Goal: Task Accomplishment & Management: Use online tool/utility

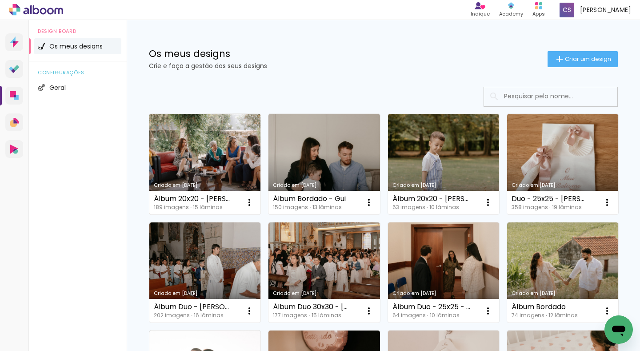
click at [200, 144] on link "Criado em [DATE]" at bounding box center [204, 164] width 111 height 100
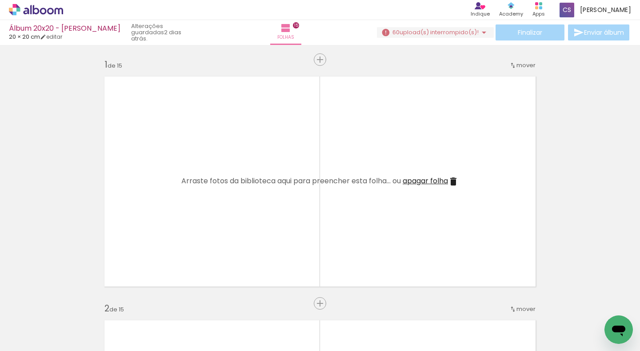
scroll to position [0, 5289]
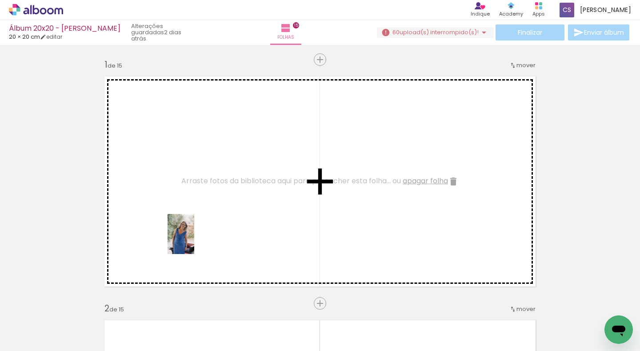
drag, startPoint x: 179, startPoint y: 331, endPoint x: 194, endPoint y: 240, distance: 91.5
click at [194, 240] on quentale-workspace at bounding box center [320, 175] width 640 height 351
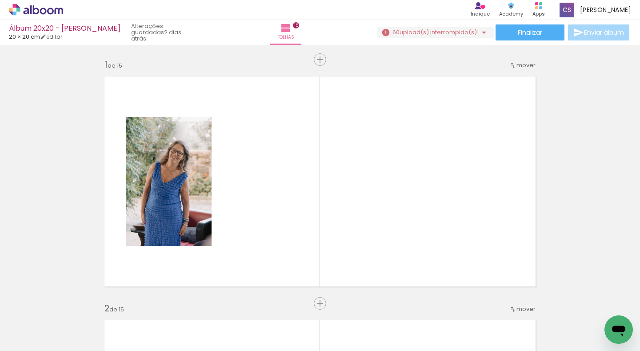
scroll to position [0, 6356]
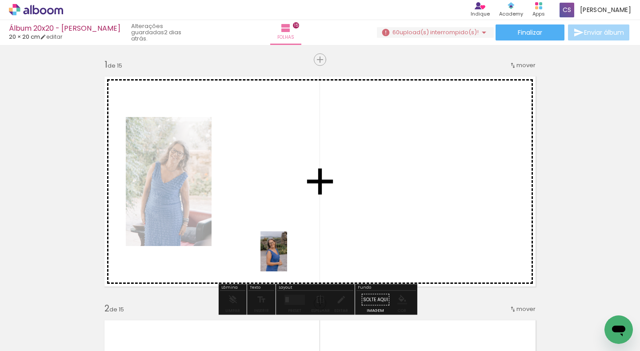
drag, startPoint x: 256, startPoint y: 328, endPoint x: 289, endPoint y: 245, distance: 89.2
click at [289, 245] on quentale-workspace at bounding box center [320, 175] width 640 height 351
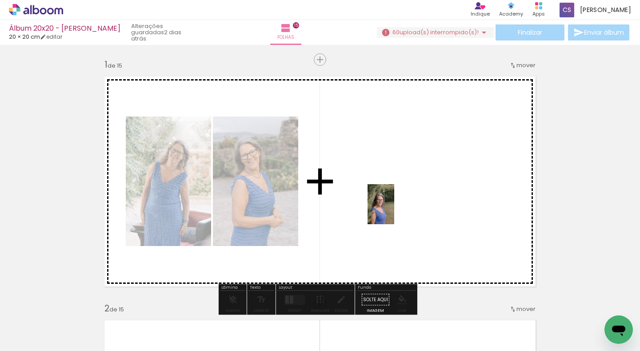
drag, startPoint x: 449, startPoint y: 329, endPoint x: 394, endPoint y: 211, distance: 130.3
click at [394, 211] on quentale-workspace at bounding box center [320, 175] width 640 height 351
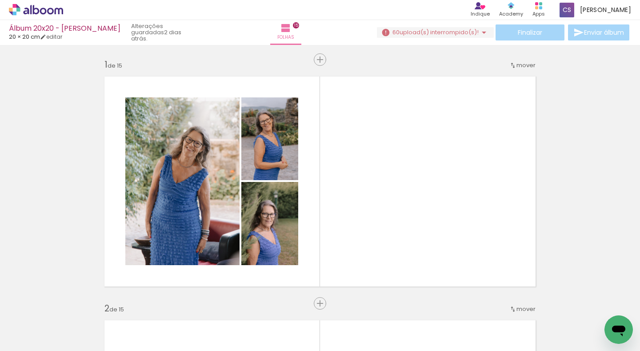
scroll to position [0, 6622]
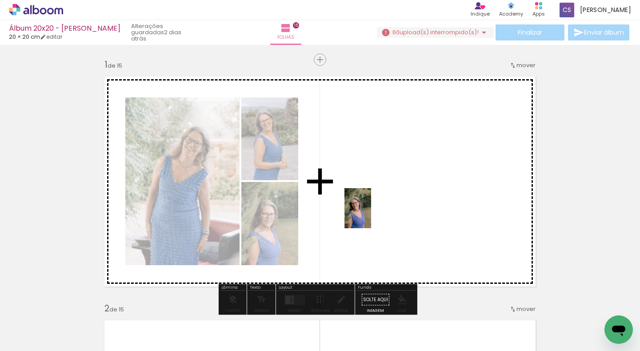
drag, startPoint x: 288, startPoint y: 323, endPoint x: 372, endPoint y: 214, distance: 137.0
click at [372, 214] on quentale-workspace at bounding box center [320, 175] width 640 height 351
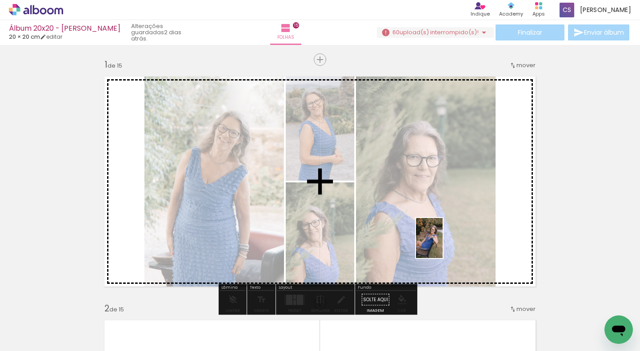
drag, startPoint x: 336, startPoint y: 324, endPoint x: 457, endPoint y: 233, distance: 151.4
click at [457, 233] on quentale-workspace at bounding box center [320, 175] width 640 height 351
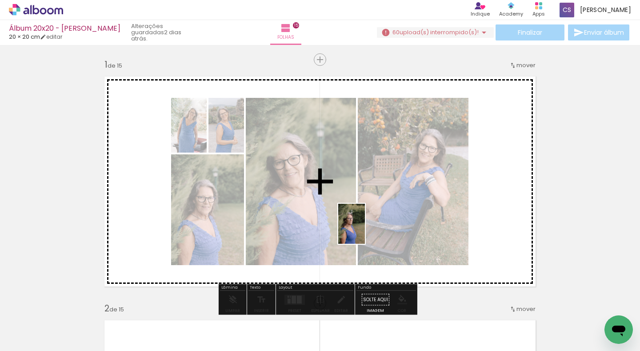
drag, startPoint x: 234, startPoint y: 326, endPoint x: 365, endPoint y: 230, distance: 162.5
click at [365, 230] on quentale-workspace at bounding box center [320, 175] width 640 height 351
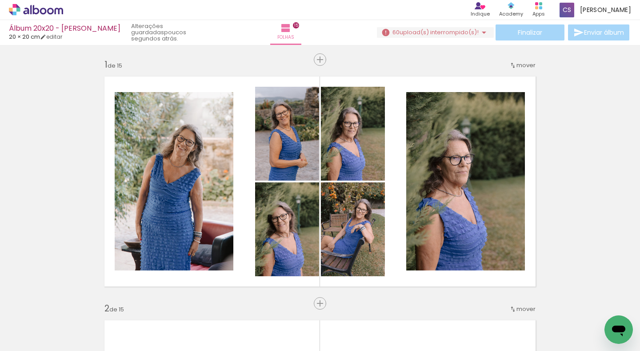
scroll to position [0, 6489]
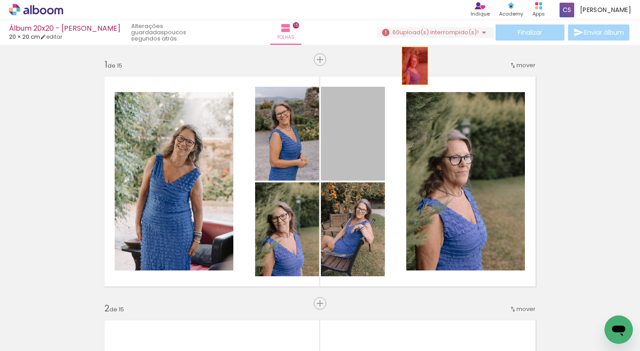
drag, startPoint x: 359, startPoint y: 136, endPoint x: 412, endPoint y: 66, distance: 87.9
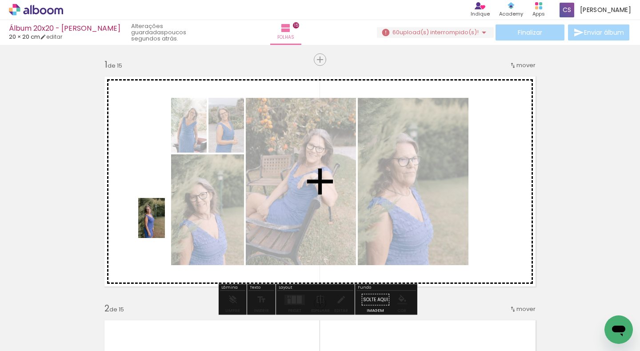
drag, startPoint x: 176, startPoint y: 321, endPoint x: 165, endPoint y: 224, distance: 97.5
click at [165, 224] on quentale-workspace at bounding box center [320, 175] width 640 height 351
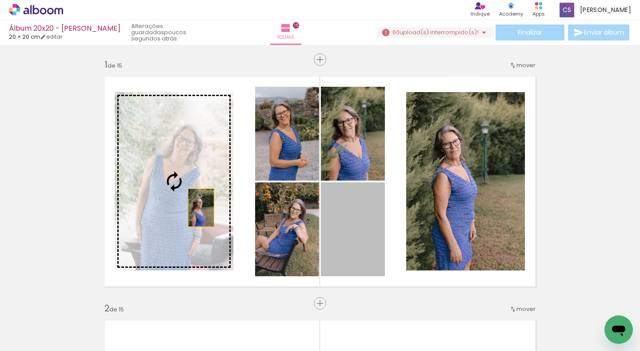
drag, startPoint x: 354, startPoint y: 243, endPoint x: 198, endPoint y: 207, distance: 160.1
click at [0, 0] on slot at bounding box center [0, 0] width 0 height 0
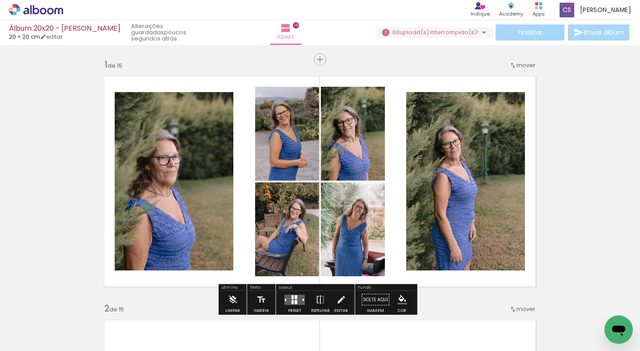
click at [196, 200] on quentale-photo at bounding box center [174, 181] width 119 height 178
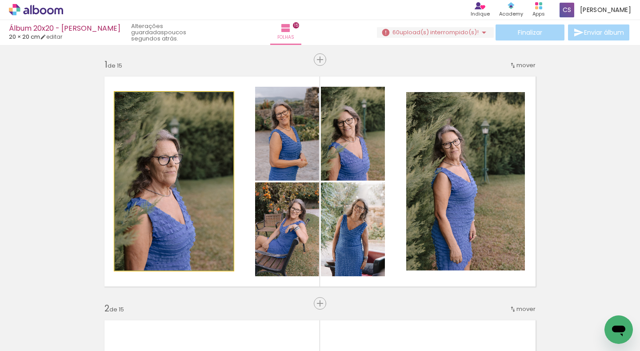
click at [196, 200] on quentale-photo at bounding box center [174, 181] width 119 height 178
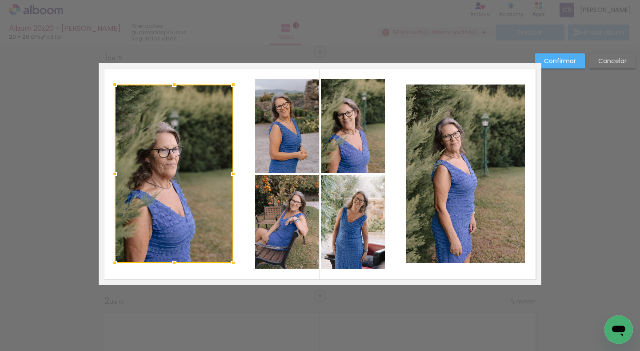
scroll to position [11, 0]
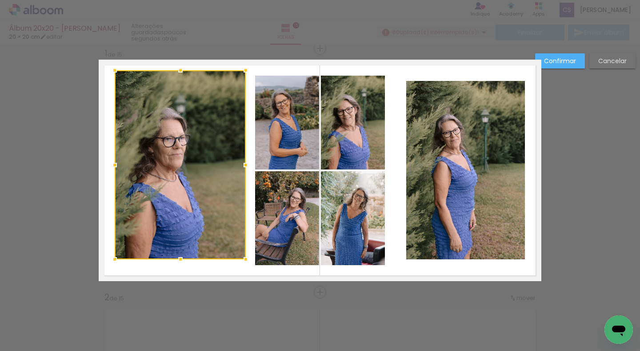
drag, startPoint x: 232, startPoint y: 81, endPoint x: 244, endPoint y: 73, distance: 15.0
click at [244, 73] on div at bounding box center [246, 70] width 18 height 18
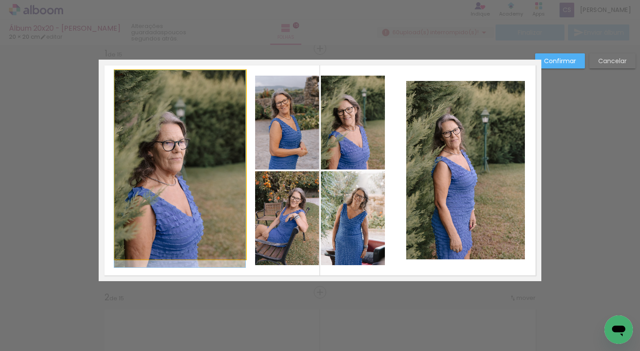
drag, startPoint x: 195, startPoint y: 108, endPoint x: 184, endPoint y: 117, distance: 14.5
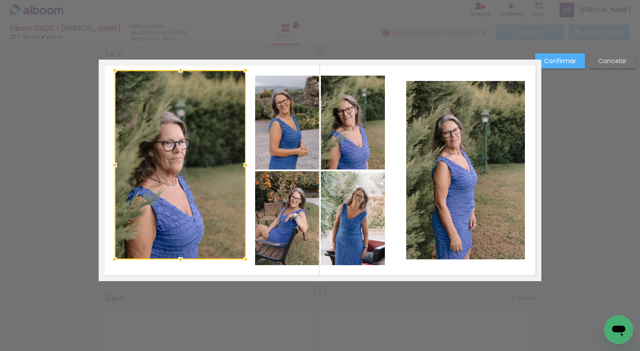
click at [269, 136] on quentale-photo at bounding box center [287, 123] width 64 height 94
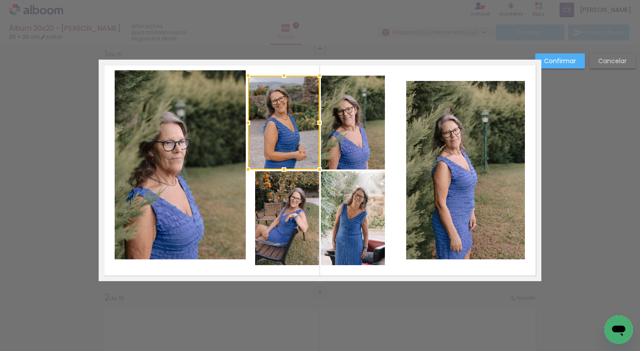
drag, startPoint x: 251, startPoint y: 122, endPoint x: 243, endPoint y: 122, distance: 7.6
click at [243, 122] on div at bounding box center [248, 123] width 18 height 18
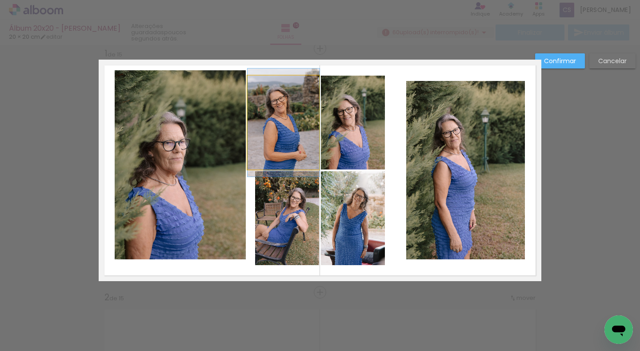
click at [268, 85] on quentale-photo at bounding box center [284, 123] width 72 height 94
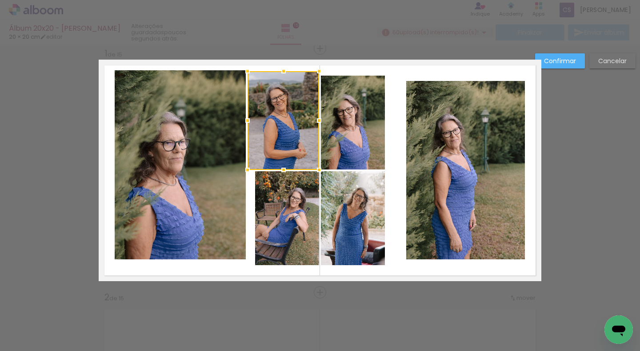
drag, startPoint x: 280, startPoint y: 74, endPoint x: 280, endPoint y: 69, distance: 4.9
click at [280, 69] on div at bounding box center [284, 71] width 18 height 18
click at [276, 105] on quentale-photo at bounding box center [284, 120] width 72 height 99
click at [282, 69] on div at bounding box center [284, 71] width 18 height 18
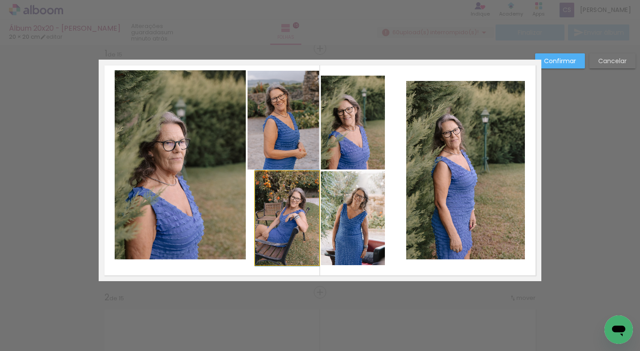
click at [265, 214] on quentale-photo at bounding box center [287, 218] width 64 height 94
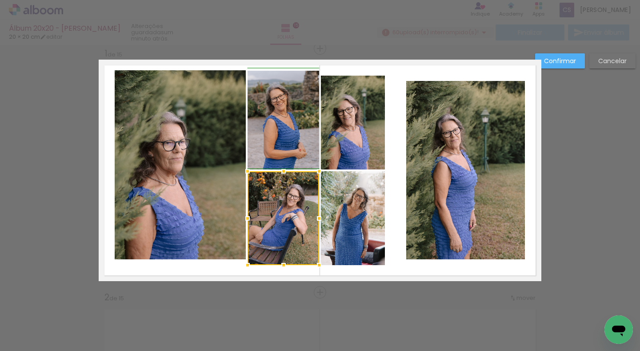
drag, startPoint x: 250, startPoint y: 218, endPoint x: 243, endPoint y: 218, distance: 6.7
click at [243, 218] on div at bounding box center [248, 218] width 18 height 18
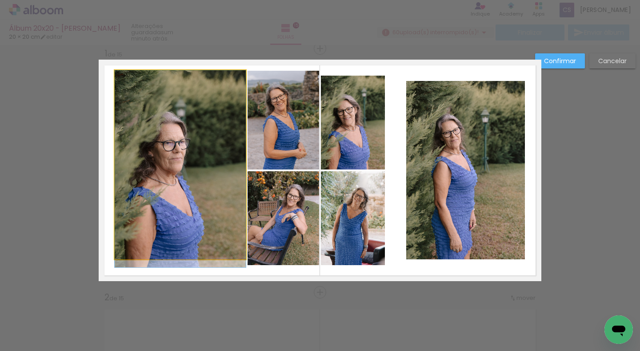
click at [188, 250] on quentale-photo at bounding box center [180, 164] width 131 height 189
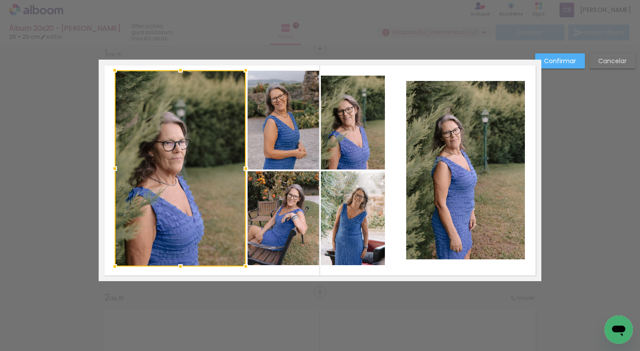
drag, startPoint x: 178, startPoint y: 260, endPoint x: 178, endPoint y: 267, distance: 7.1
click at [178, 267] on div at bounding box center [181, 266] width 18 height 18
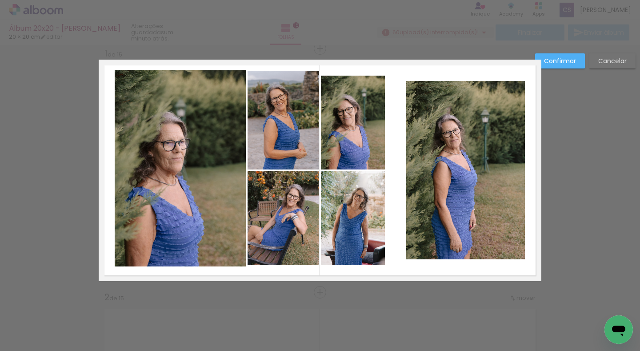
click at [256, 258] on quentale-photo at bounding box center [284, 218] width 72 height 94
click at [278, 266] on div at bounding box center [284, 265] width 18 height 18
click at [190, 254] on quentale-photo at bounding box center [180, 168] width 131 height 196
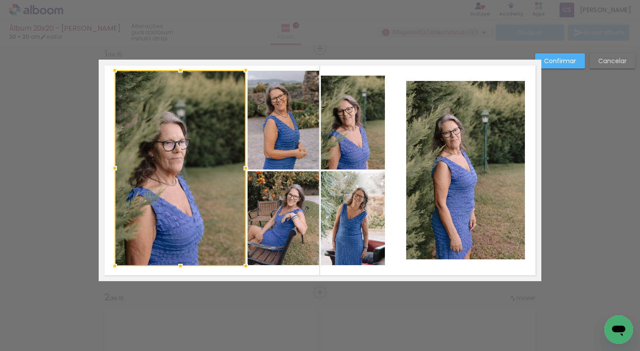
click at [175, 263] on div at bounding box center [181, 266] width 18 height 18
click at [222, 268] on quentale-layouter at bounding box center [320, 170] width 443 height 221
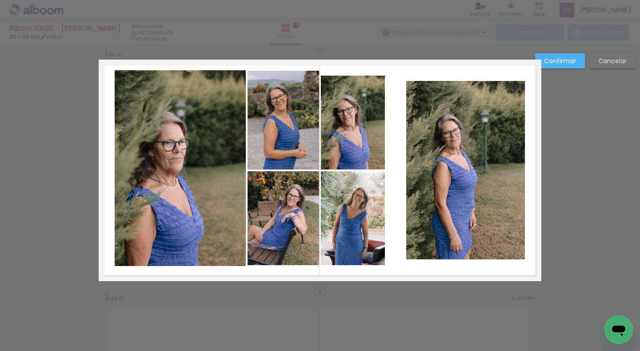
click at [420, 212] on quentale-photo at bounding box center [465, 170] width 119 height 178
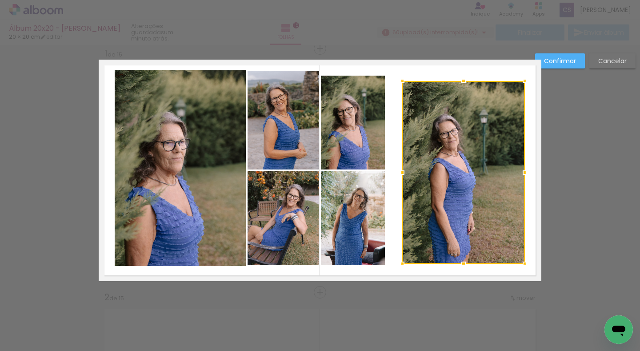
drag, startPoint x: 402, startPoint y: 257, endPoint x: 398, endPoint y: 262, distance: 6.0
click at [398, 262] on div at bounding box center [402, 264] width 18 height 18
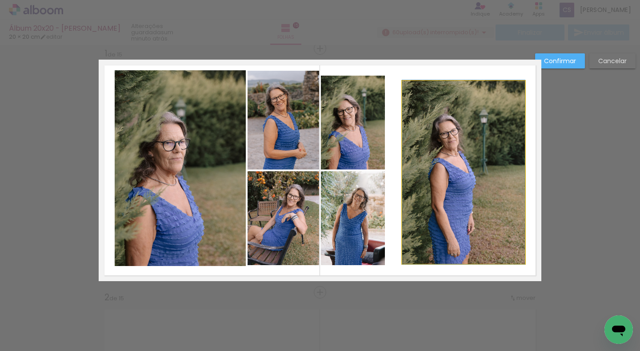
click at [472, 120] on quentale-photo at bounding box center [463, 172] width 123 height 183
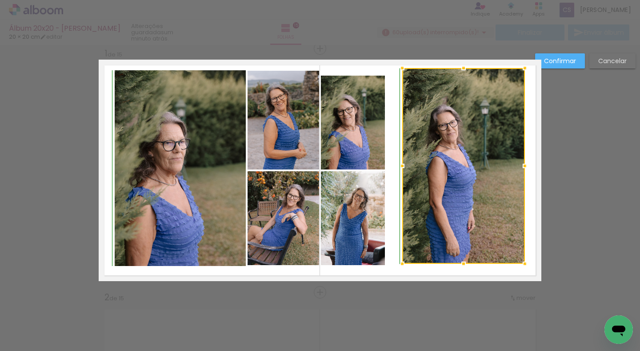
drag, startPoint x: 458, startPoint y: 81, endPoint x: 460, endPoint y: 73, distance: 8.6
click at [460, 73] on div at bounding box center [464, 68] width 18 height 18
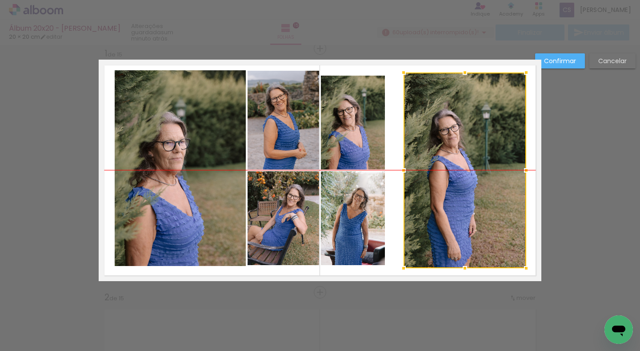
drag, startPoint x: 464, startPoint y: 112, endPoint x: 466, endPoint y: 116, distance: 4.6
click at [466, 116] on div at bounding box center [465, 170] width 123 height 196
click at [378, 120] on quentale-photo at bounding box center [353, 123] width 64 height 94
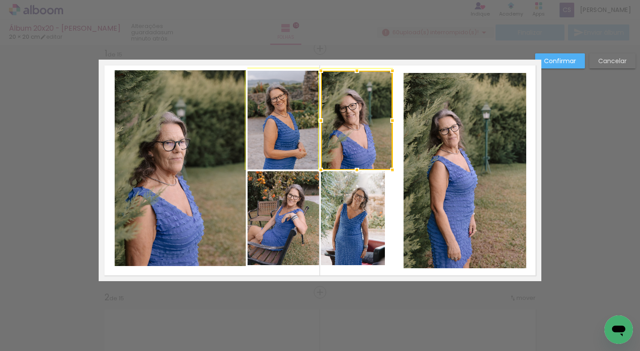
drag, startPoint x: 380, startPoint y: 73, endPoint x: 391, endPoint y: 71, distance: 11.0
click at [391, 71] on div at bounding box center [393, 71] width 18 height 18
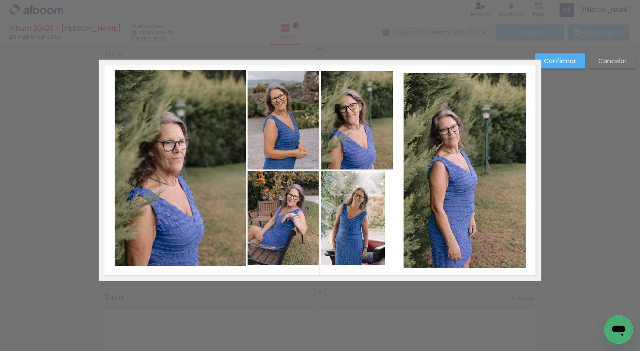
click at [363, 193] on quentale-photo at bounding box center [353, 218] width 64 height 94
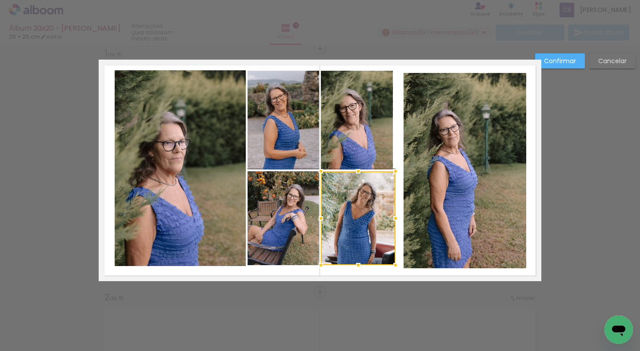
drag, startPoint x: 381, startPoint y: 218, endPoint x: 388, endPoint y: 218, distance: 6.7
click at [388, 218] on div at bounding box center [396, 218] width 18 height 18
click at [444, 219] on quentale-photo at bounding box center [465, 171] width 123 height 196
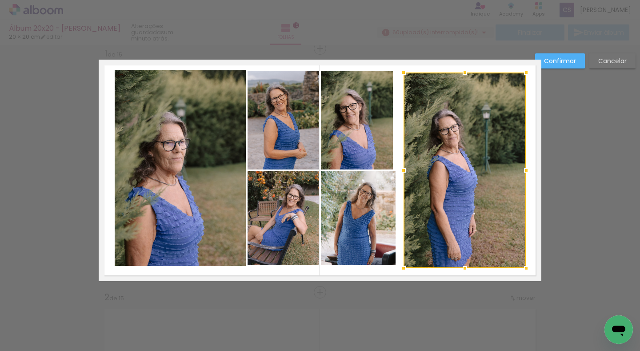
click at [374, 145] on quentale-photo at bounding box center [357, 120] width 72 height 99
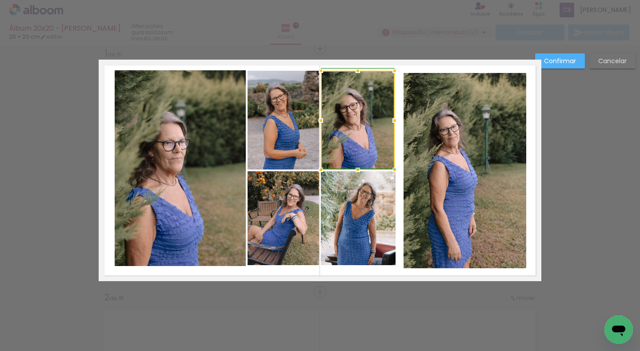
drag, startPoint x: 388, startPoint y: 123, endPoint x: 393, endPoint y: 122, distance: 4.5
click at [393, 122] on div at bounding box center [395, 121] width 18 height 18
click at [389, 188] on quentale-photo at bounding box center [358, 218] width 75 height 94
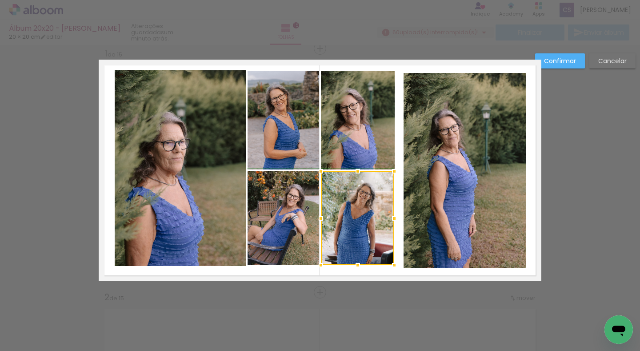
click at [388, 219] on div at bounding box center [394, 218] width 18 height 18
click at [471, 207] on quentale-photo at bounding box center [465, 171] width 123 height 196
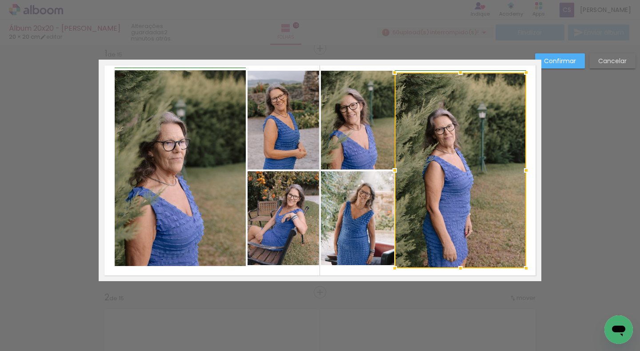
click at [398, 168] on div at bounding box center [395, 170] width 18 height 18
click at [528, 170] on div at bounding box center [526, 170] width 18 height 18
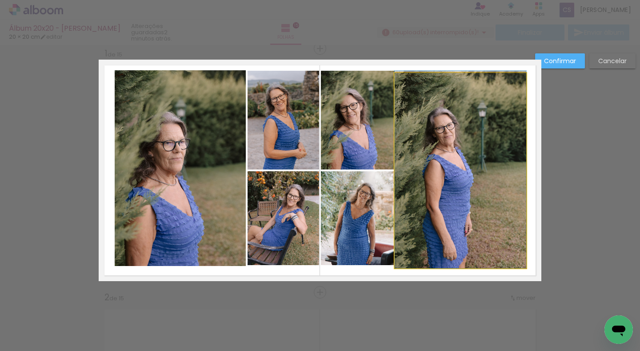
drag, startPoint x: 483, startPoint y: 170, endPoint x: 489, endPoint y: 168, distance: 6.6
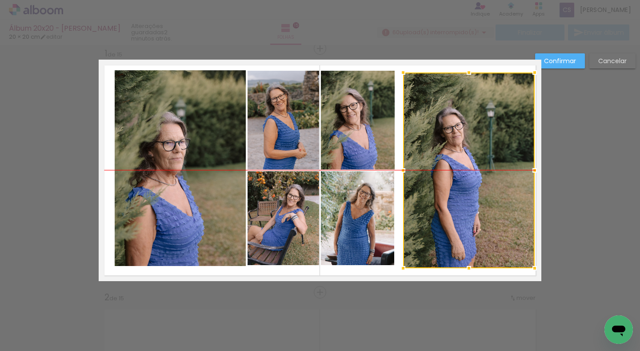
drag, startPoint x: 483, startPoint y: 108, endPoint x: 492, endPoint y: 108, distance: 8.4
click at [492, 108] on div at bounding box center [469, 170] width 132 height 196
click at [0, 0] on slot "Confirmar" at bounding box center [0, 0] width 0 height 0
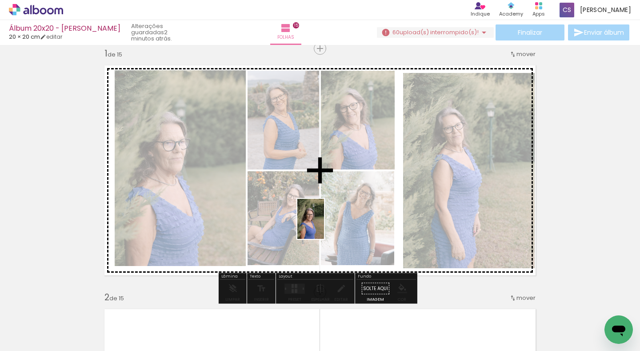
drag, startPoint x: 324, startPoint y: 325, endPoint x: 324, endPoint y: 225, distance: 100.0
click at [324, 225] on quentale-workspace at bounding box center [320, 175] width 640 height 351
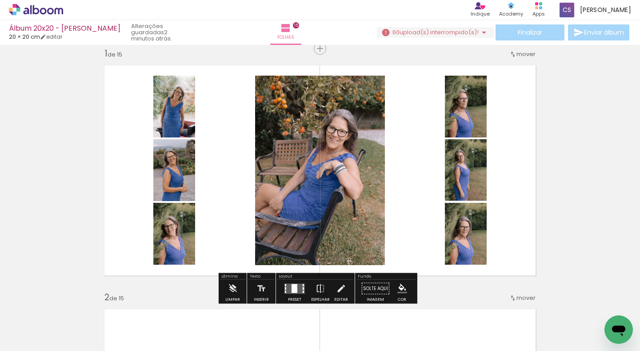
click at [357, 173] on quentale-photo at bounding box center [320, 170] width 130 height 189
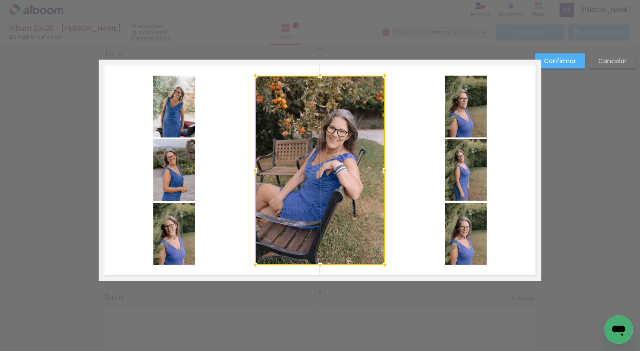
click at [0, 0] on slot "Cancelar" at bounding box center [0, 0] width 0 height 0
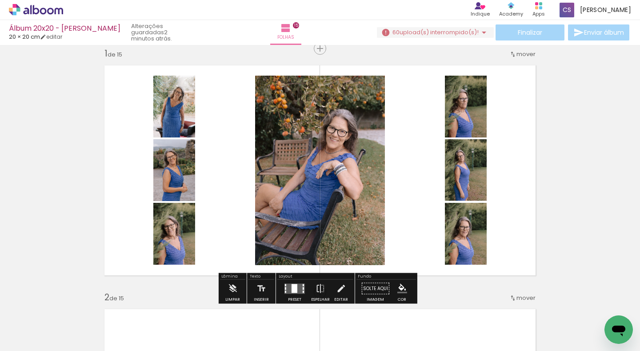
click at [297, 291] on quentale-layouter at bounding box center [294, 288] width 20 height 10
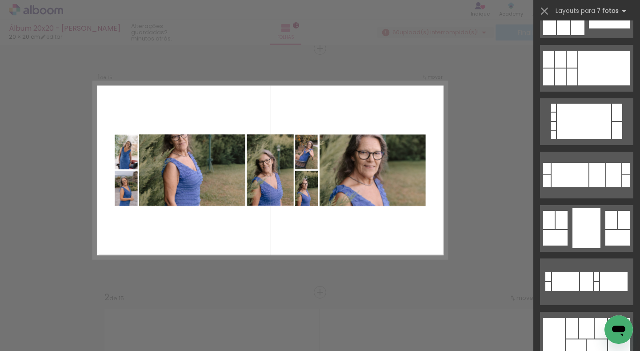
scroll to position [1200, 0]
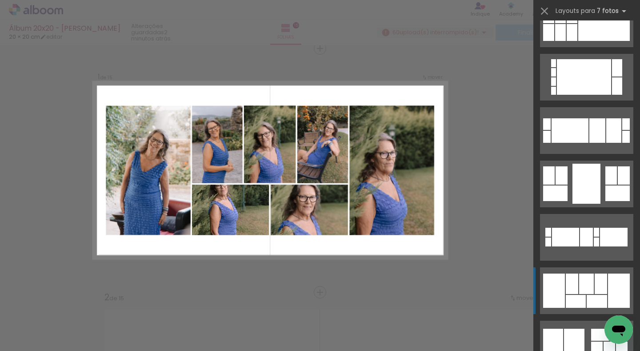
click at [582, 290] on div at bounding box center [586, 283] width 15 height 20
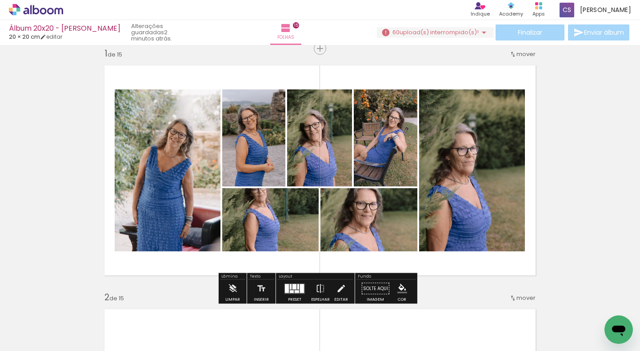
click at [439, 218] on quentale-photo at bounding box center [472, 170] width 106 height 162
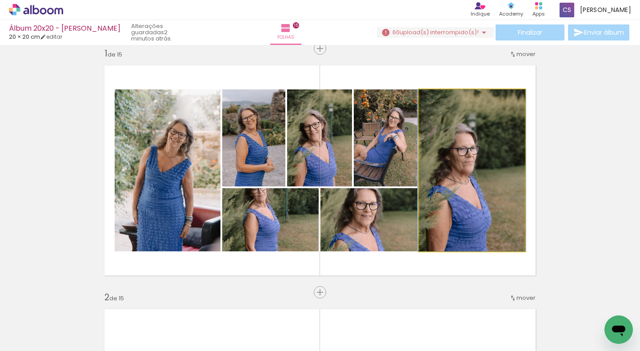
click at [439, 218] on quentale-photo at bounding box center [472, 170] width 106 height 162
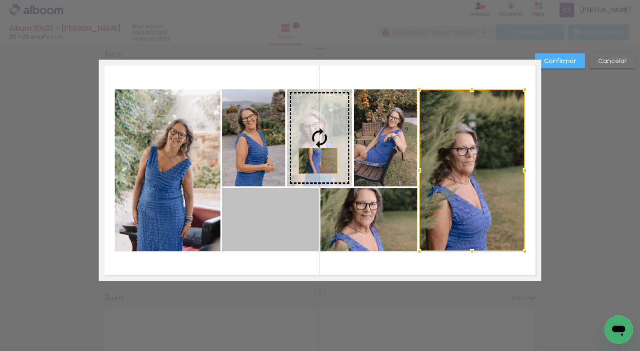
drag, startPoint x: 284, startPoint y: 215, endPoint x: 315, endPoint y: 160, distance: 62.7
click at [0, 0] on slot at bounding box center [0, 0] width 0 height 0
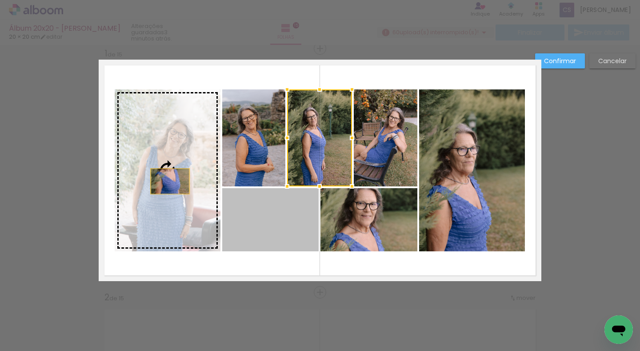
drag, startPoint x: 276, startPoint y: 224, endPoint x: 167, endPoint y: 181, distance: 117.8
click at [0, 0] on slot at bounding box center [0, 0] width 0 height 0
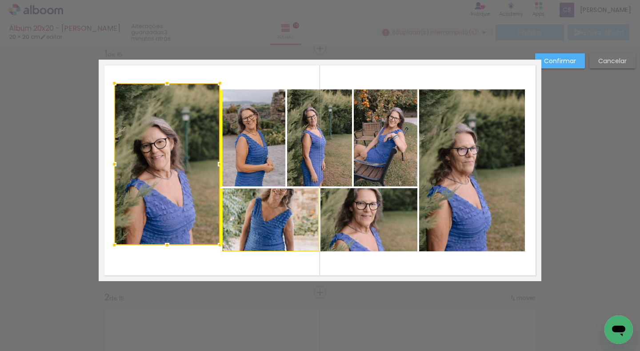
drag, startPoint x: 159, startPoint y: 193, endPoint x: 159, endPoint y: 187, distance: 6.2
click at [159, 187] on div at bounding box center [167, 164] width 106 height 162
click at [175, 225] on div at bounding box center [167, 164] width 106 height 162
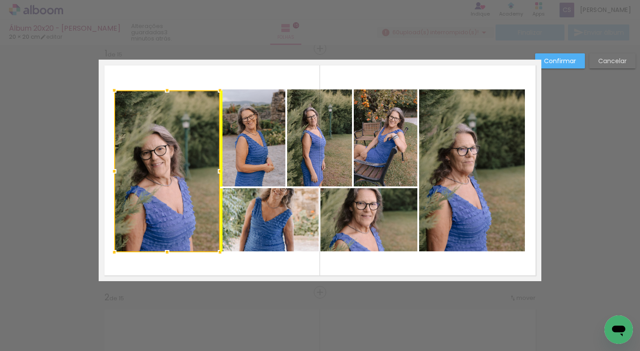
drag, startPoint x: 175, startPoint y: 226, endPoint x: 175, endPoint y: 232, distance: 6.2
click at [175, 232] on div at bounding box center [167, 171] width 106 height 162
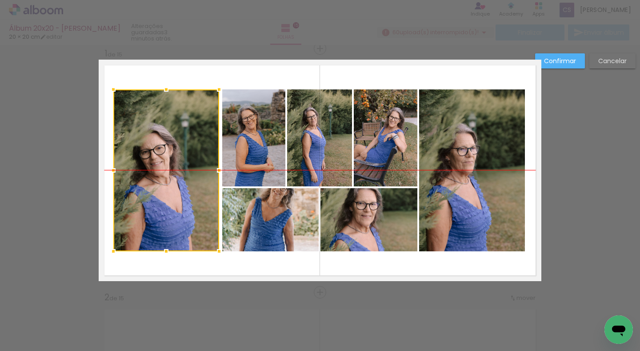
click at [177, 224] on div at bounding box center [166, 170] width 106 height 162
click at [264, 228] on quentale-photo at bounding box center [270, 219] width 96 height 63
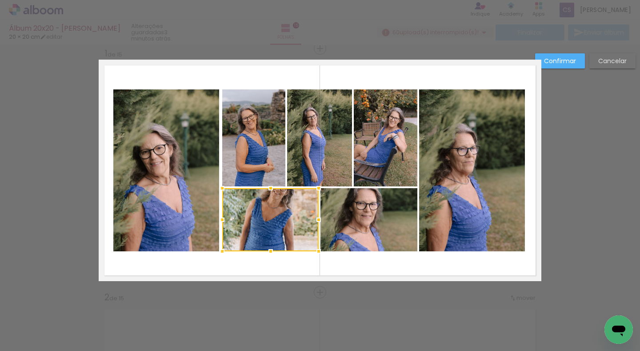
click at [265, 224] on div at bounding box center [270, 219] width 96 height 63
click at [270, 215] on div at bounding box center [270, 219] width 96 height 63
click at [270, 212] on div at bounding box center [270, 219] width 96 height 63
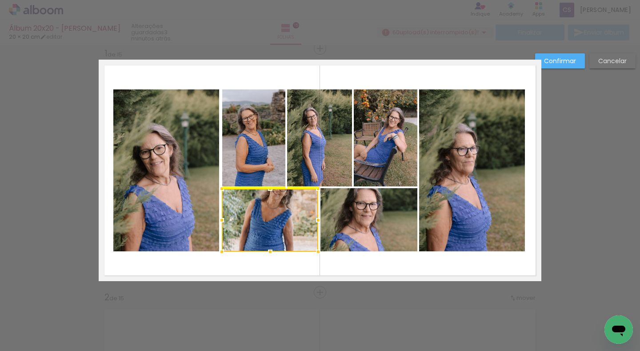
click at [270, 213] on div at bounding box center [270, 219] width 96 height 63
click at [270, 211] on div at bounding box center [270, 219] width 96 height 63
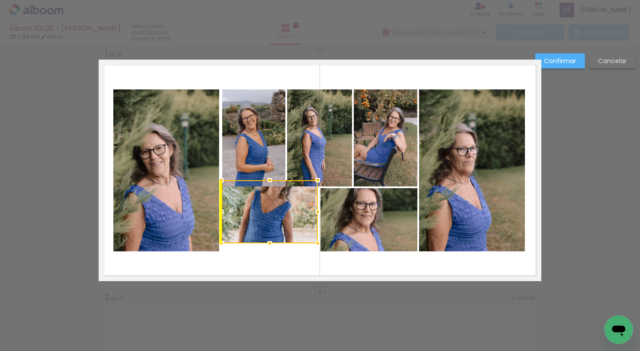
drag, startPoint x: 264, startPoint y: 227, endPoint x: 262, endPoint y: 219, distance: 8.5
click at [262, 219] on div at bounding box center [269, 211] width 96 height 63
click at [600, 67] on paper-button "Cancelar" at bounding box center [612, 60] width 46 height 15
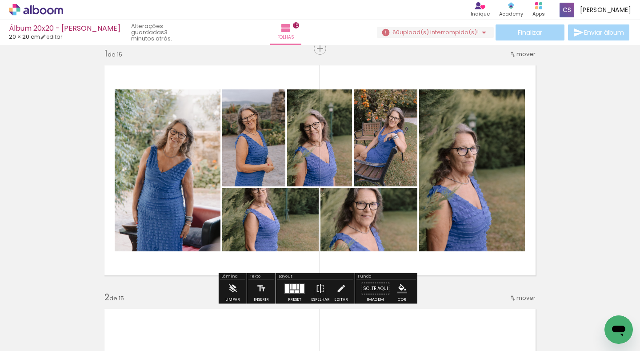
click at [290, 290] on div at bounding box center [292, 291] width 4 height 3
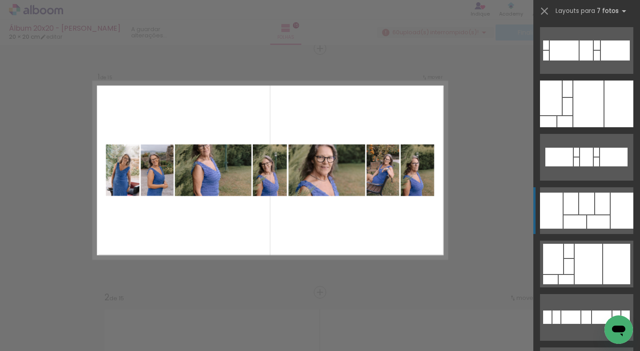
scroll to position [2151, 0]
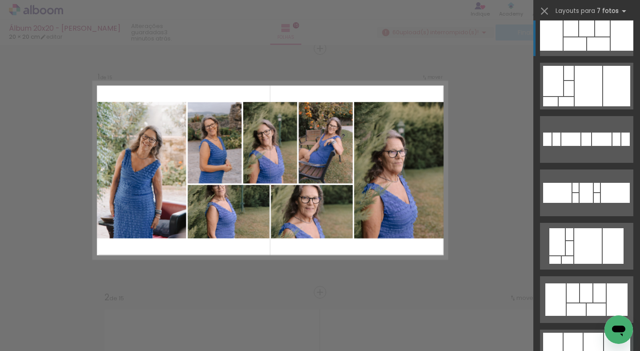
click at [592, 37] on quentale-layouter at bounding box center [586, 32] width 93 height 47
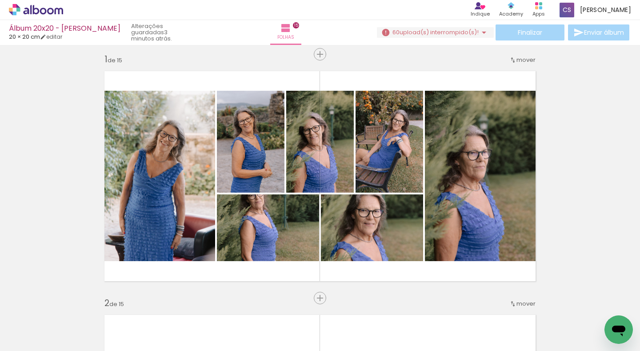
scroll to position [0, 0]
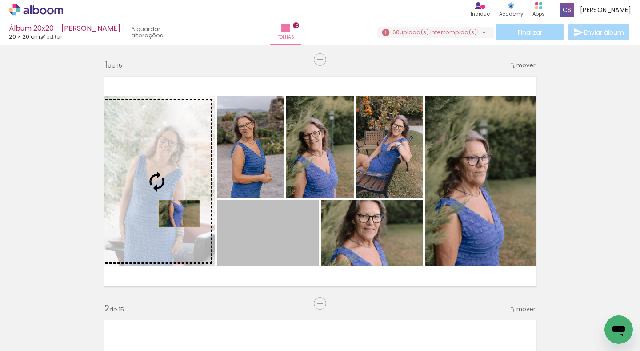
drag, startPoint x: 262, startPoint y: 249, endPoint x: 176, endPoint y: 213, distance: 92.9
click at [0, 0] on slot at bounding box center [0, 0] width 0 height 0
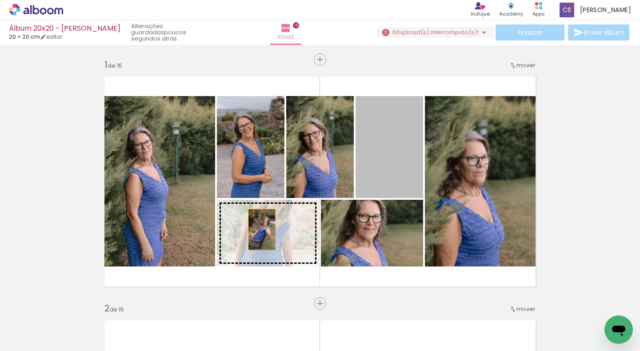
drag, startPoint x: 388, startPoint y: 149, endPoint x: 259, endPoint y: 229, distance: 151.7
click at [0, 0] on slot at bounding box center [0, 0] width 0 height 0
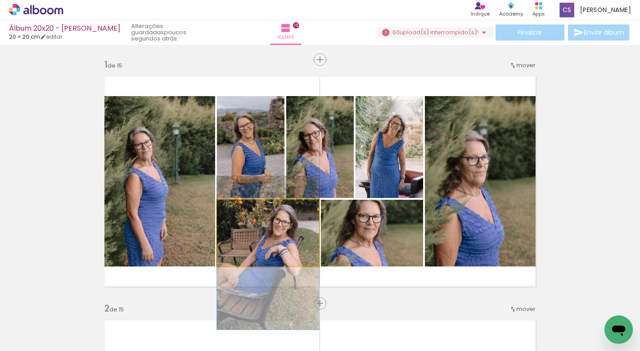
drag, startPoint x: 258, startPoint y: 236, endPoint x: 256, endPoint y: 256, distance: 20.0
click at [256, 256] on quentale-photo at bounding box center [268, 233] width 102 height 67
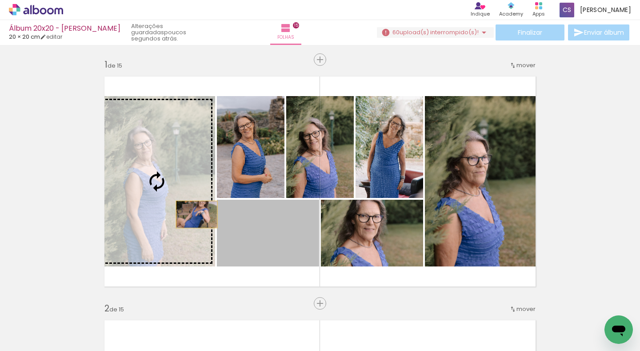
drag, startPoint x: 262, startPoint y: 247, endPoint x: 171, endPoint y: 210, distance: 97.9
click at [0, 0] on slot at bounding box center [0, 0] width 0 height 0
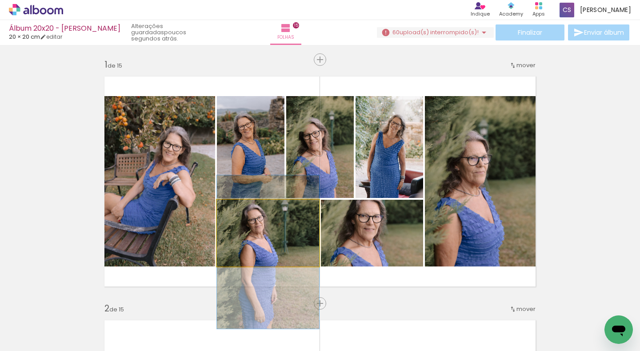
drag, startPoint x: 265, startPoint y: 234, endPoint x: 265, endPoint y: 253, distance: 19.1
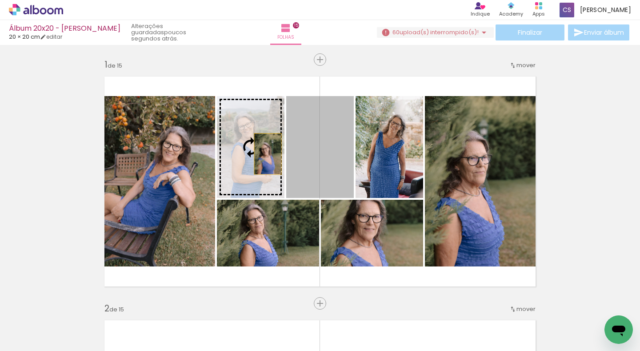
drag, startPoint x: 303, startPoint y: 158, endPoint x: 264, endPoint y: 154, distance: 38.5
click at [0, 0] on slot at bounding box center [0, 0] width 0 height 0
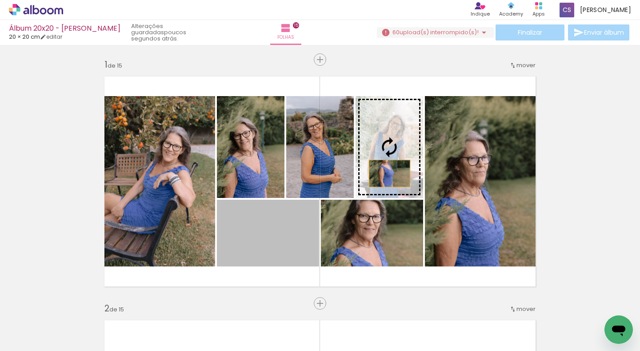
drag, startPoint x: 275, startPoint y: 254, endPoint x: 386, endPoint y: 173, distance: 137.2
click at [0, 0] on slot at bounding box center [0, 0] width 0 height 0
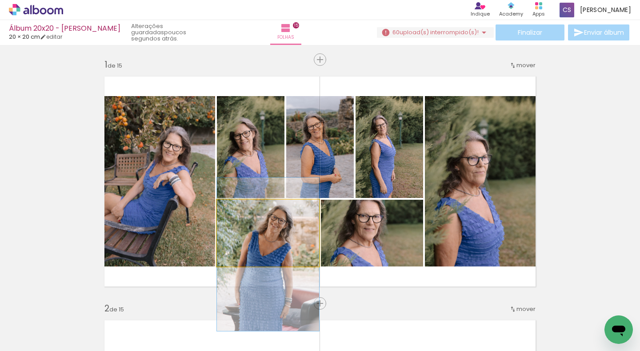
drag, startPoint x: 281, startPoint y: 237, endPoint x: 281, endPoint y: 258, distance: 21.3
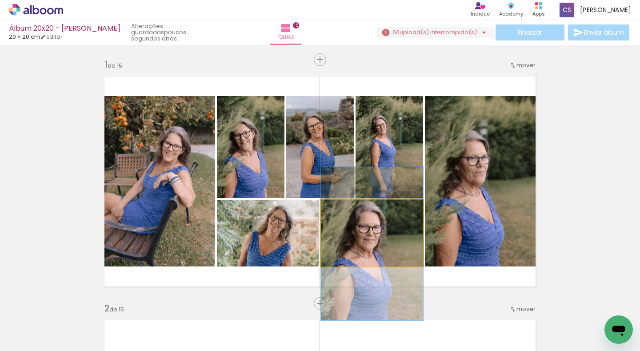
drag, startPoint x: 374, startPoint y: 247, endPoint x: 376, endPoint y: 258, distance: 10.8
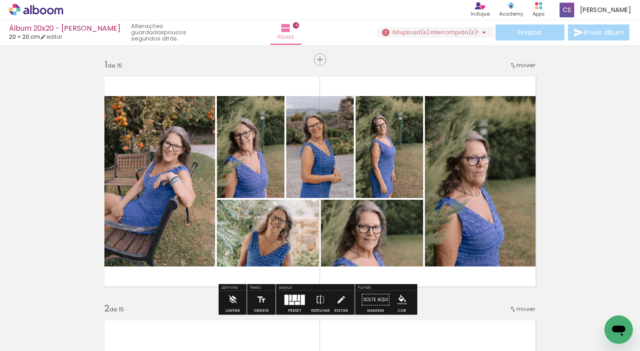
click at [304, 292] on div at bounding box center [295, 300] width 24 height 18
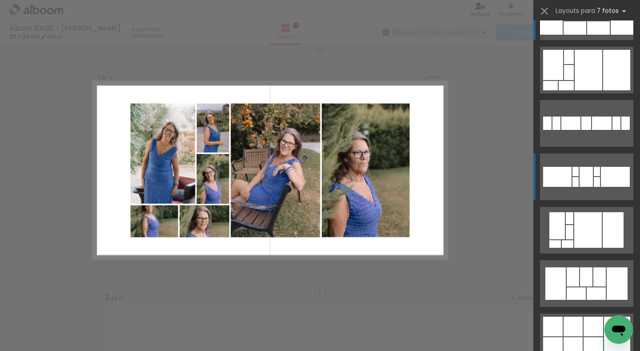
scroll to position [2222, 0]
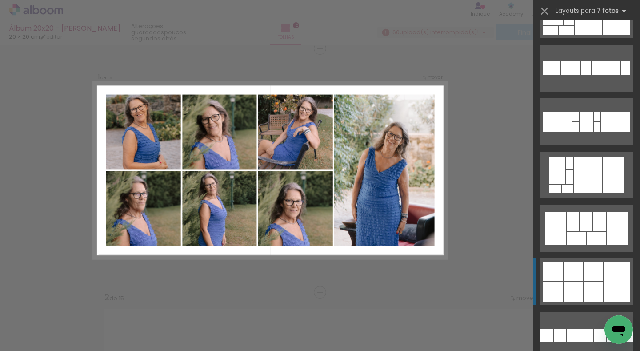
click at [571, 274] on div at bounding box center [573, 271] width 19 height 20
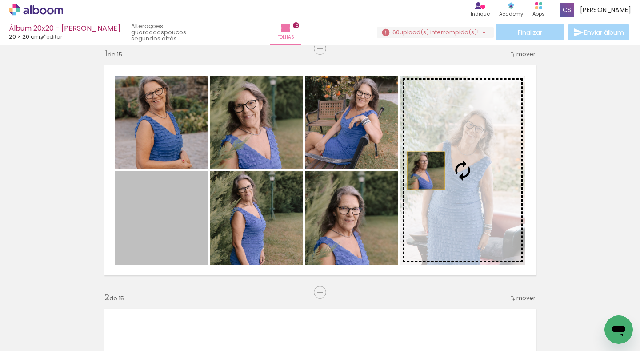
drag, startPoint x: 180, startPoint y: 231, endPoint x: 427, endPoint y: 168, distance: 254.8
click at [0, 0] on slot at bounding box center [0, 0] width 0 height 0
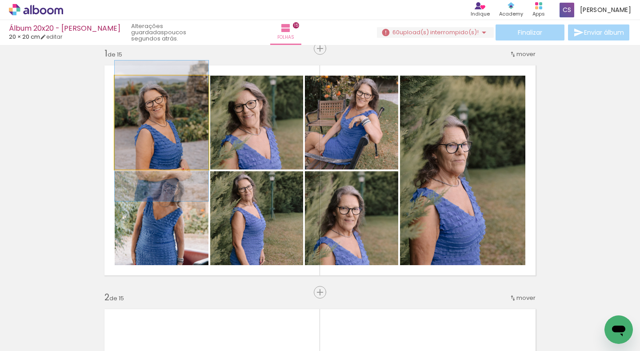
drag, startPoint x: 168, startPoint y: 124, endPoint x: 168, endPoint y: 132, distance: 8.4
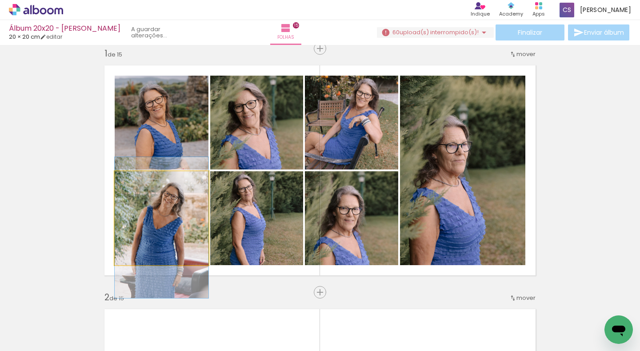
drag, startPoint x: 168, startPoint y: 212, endPoint x: 168, endPoint y: 222, distance: 9.8
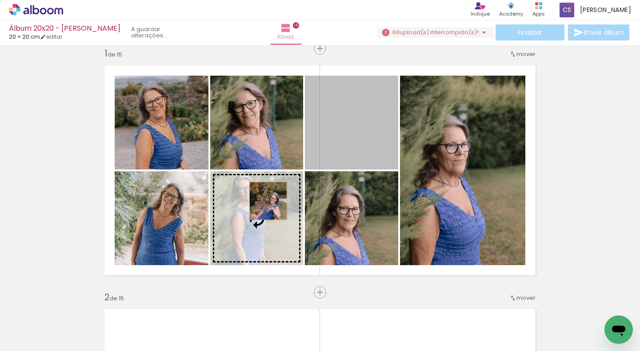
drag, startPoint x: 364, startPoint y: 130, endPoint x: 265, endPoint y: 200, distance: 122.1
click at [0, 0] on slot at bounding box center [0, 0] width 0 height 0
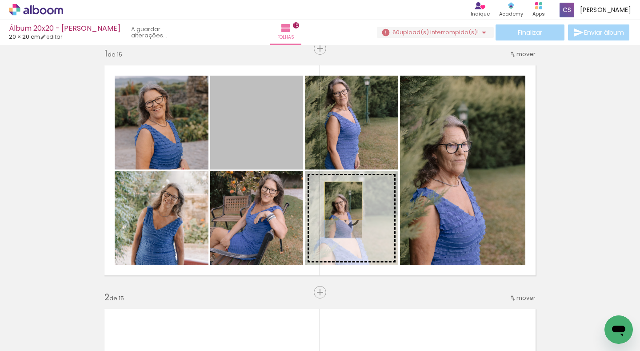
drag, startPoint x: 271, startPoint y: 136, endPoint x: 340, endPoint y: 200, distance: 94.0
click at [0, 0] on slot at bounding box center [0, 0] width 0 height 0
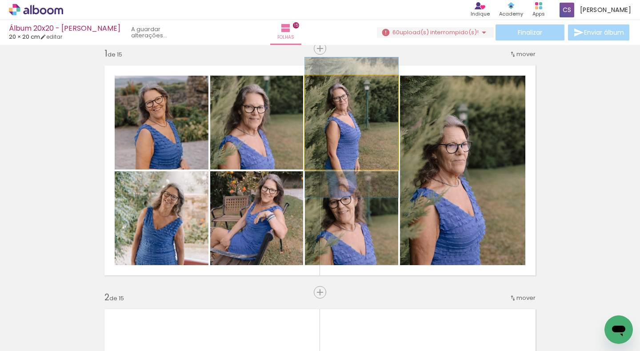
drag, startPoint x: 350, startPoint y: 124, endPoint x: 352, endPoint y: 129, distance: 5.1
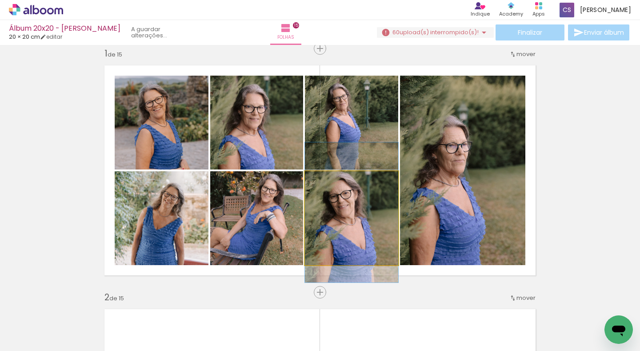
drag, startPoint x: 360, startPoint y: 215, endPoint x: 356, endPoint y: 209, distance: 7.4
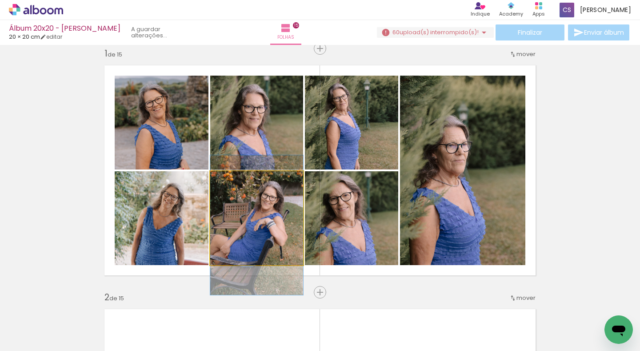
drag, startPoint x: 264, startPoint y: 223, endPoint x: 265, endPoint y: 230, distance: 7.3
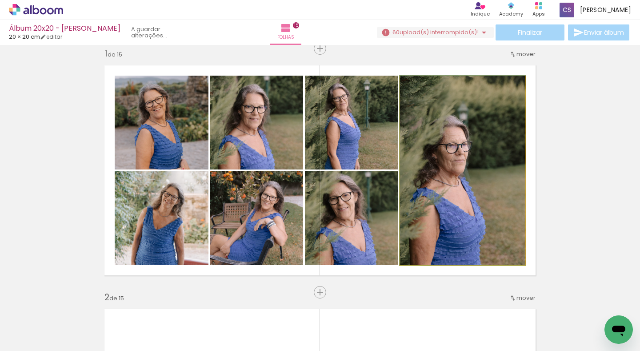
drag, startPoint x: 458, startPoint y: 215, endPoint x: 458, endPoint y: 194, distance: 20.9
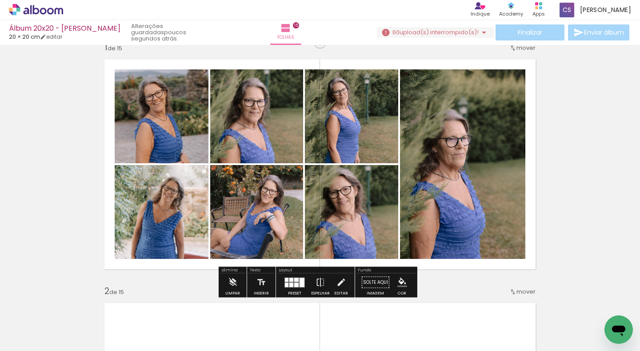
scroll to position [0, 0]
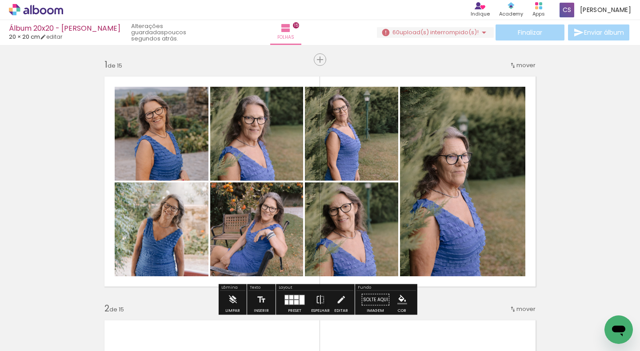
click at [307, 296] on quentale-thumb at bounding box center [329, 320] width 50 height 51
click at [303, 292] on div at bounding box center [295, 300] width 24 height 18
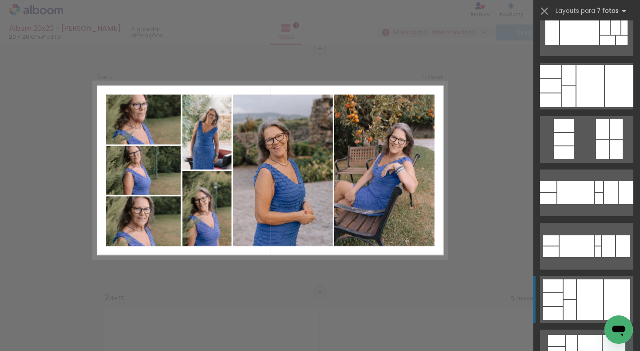
scroll to position [2676, 0]
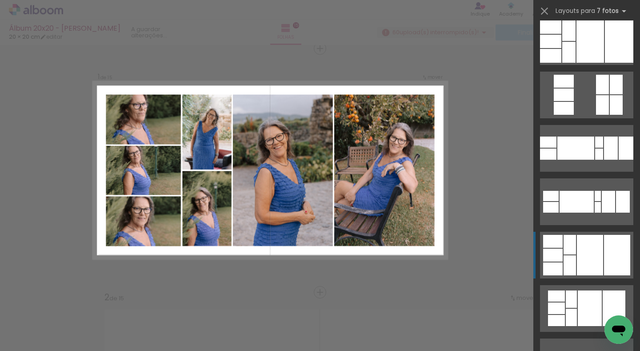
click at [596, 263] on div at bounding box center [590, 255] width 26 height 40
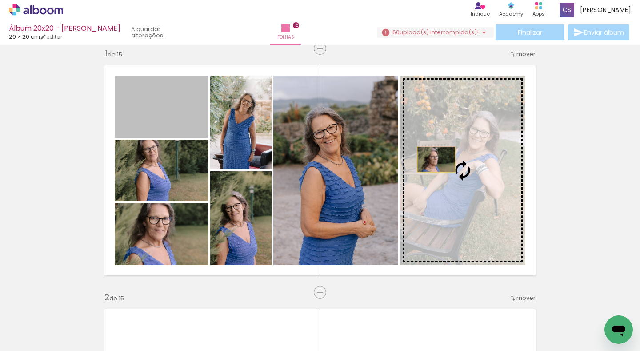
drag, startPoint x: 165, startPoint y: 118, endPoint x: 433, endPoint y: 159, distance: 271.1
click at [0, 0] on slot at bounding box center [0, 0] width 0 height 0
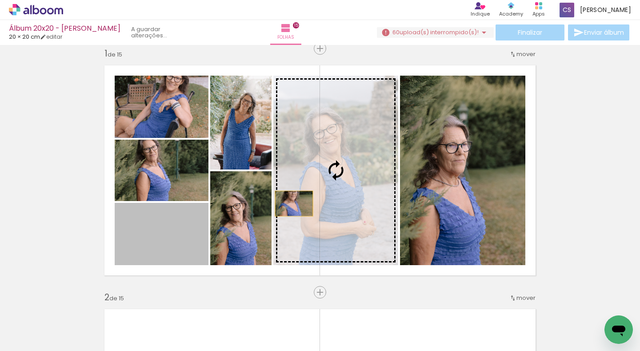
drag, startPoint x: 155, startPoint y: 246, endPoint x: 291, endPoint y: 203, distance: 142.2
click at [0, 0] on slot at bounding box center [0, 0] width 0 height 0
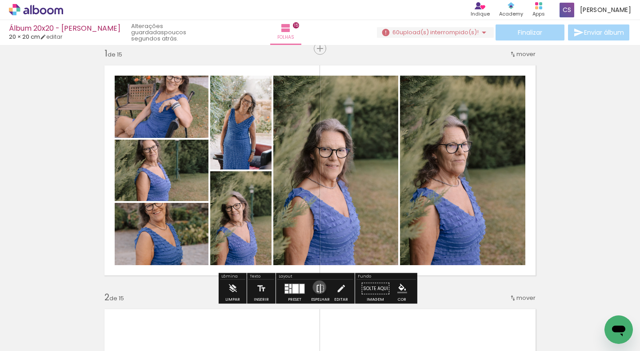
click at [317, 287] on iron-icon at bounding box center [321, 289] width 10 height 18
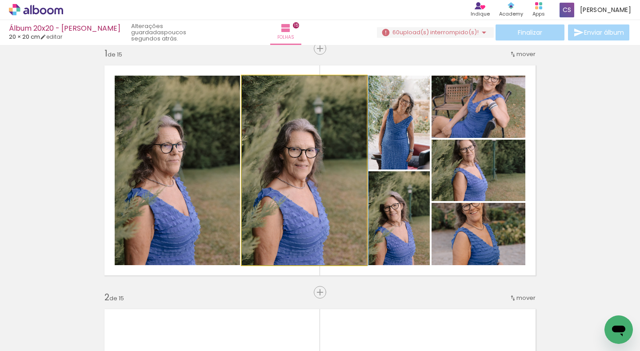
drag, startPoint x: 300, startPoint y: 196, endPoint x: 344, endPoint y: 184, distance: 46.2
click at [262, 184] on quentale-photo at bounding box center [304, 170] width 125 height 189
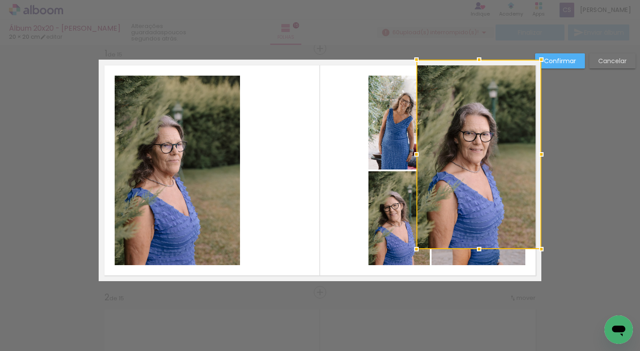
drag, startPoint x: 266, startPoint y: 184, endPoint x: 544, endPoint y: 168, distance: 278.7
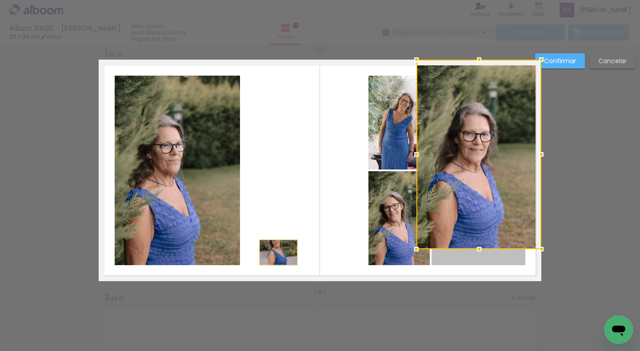
drag, startPoint x: 457, startPoint y: 261, endPoint x: 275, endPoint y: 252, distance: 182.4
click at [275, 252] on quentale-layouter at bounding box center [320, 170] width 443 height 221
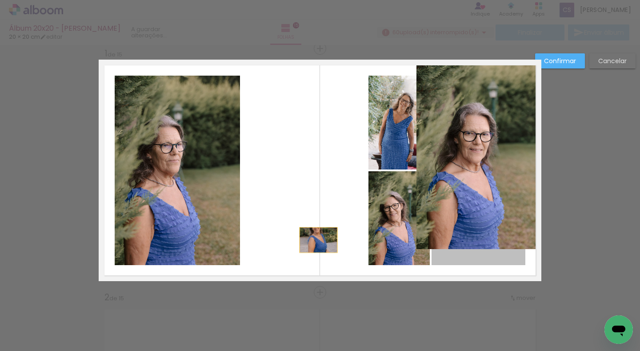
drag, startPoint x: 441, startPoint y: 247, endPoint x: 315, endPoint y: 237, distance: 126.6
click at [315, 237] on quentale-layouter at bounding box center [320, 170] width 443 height 221
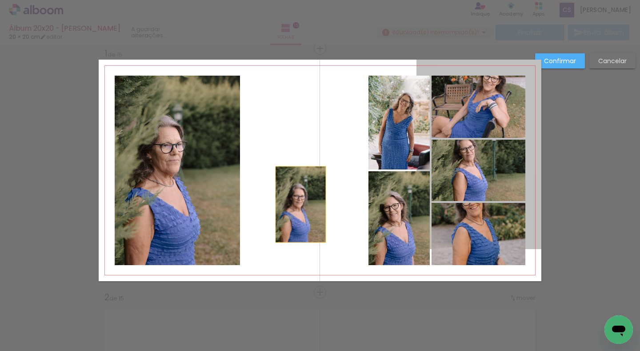
drag, startPoint x: 448, startPoint y: 178, endPoint x: 297, endPoint y: 204, distance: 153.3
click at [297, 204] on quentale-layouter at bounding box center [320, 170] width 443 height 221
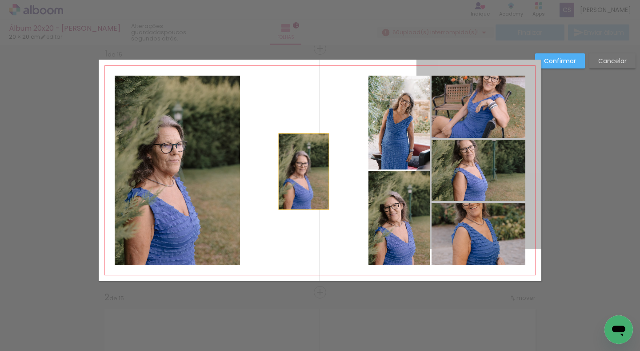
drag, startPoint x: 361, startPoint y: 177, endPoint x: 387, endPoint y: 146, distance: 40.4
click at [301, 168] on quentale-layouter at bounding box center [320, 170] width 443 height 221
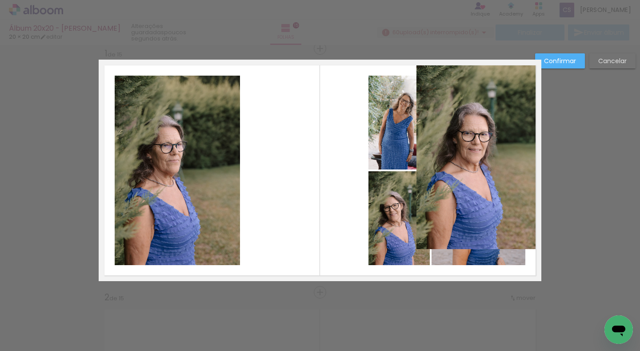
click at [618, 65] on paper-button "Cancelar" at bounding box center [612, 60] width 46 height 15
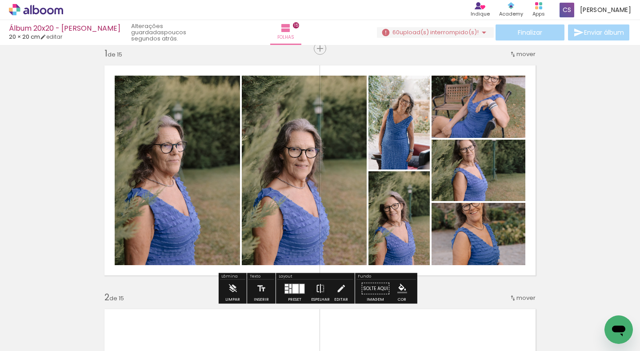
click at [319, 287] on iron-icon at bounding box center [321, 289] width 10 height 18
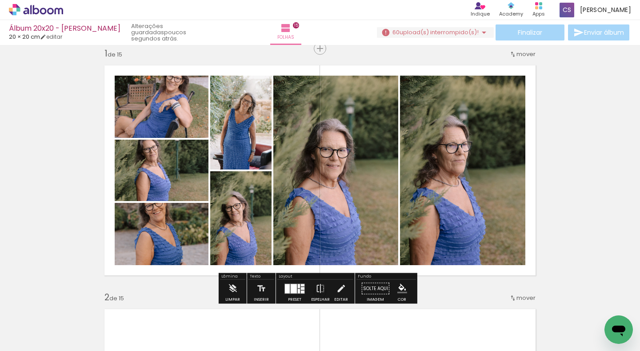
click at [324, 183] on quentale-photo at bounding box center [335, 170] width 125 height 189
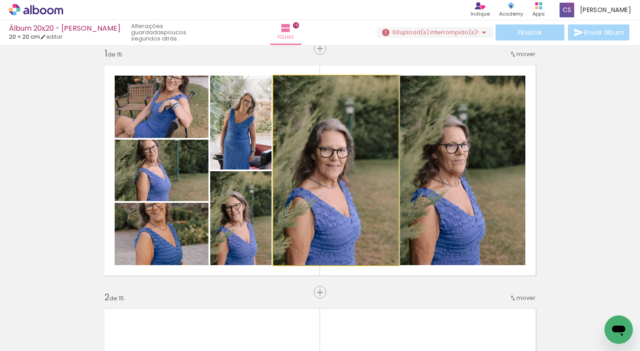
click at [324, 183] on quentale-photo at bounding box center [335, 170] width 125 height 189
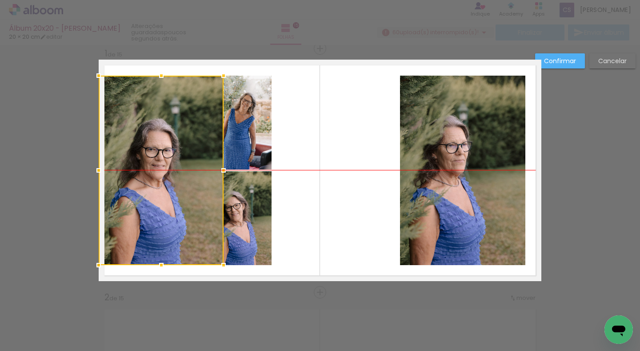
drag, startPoint x: 324, startPoint y: 181, endPoint x: 125, endPoint y: 182, distance: 198.2
click at [125, 182] on div at bounding box center [161, 170] width 125 height 189
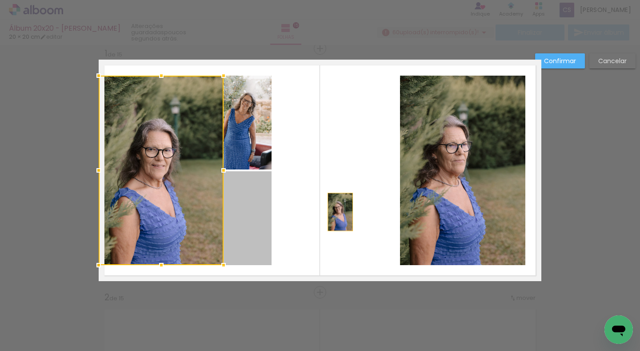
drag, startPoint x: 231, startPoint y: 221, endPoint x: 351, endPoint y: 212, distance: 120.8
click at [351, 212] on quentale-layouter at bounding box center [320, 170] width 443 height 221
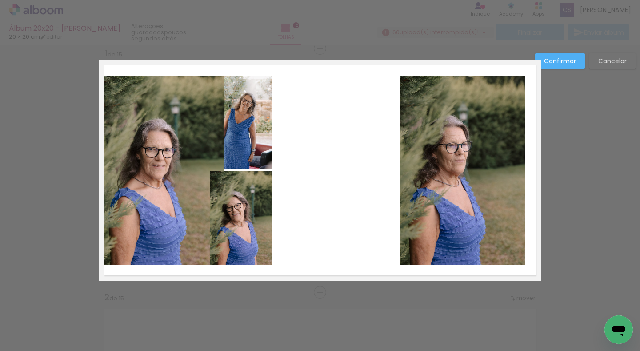
click at [258, 226] on quentale-photo at bounding box center [240, 218] width 61 height 94
click at [258, 226] on div at bounding box center [240, 218] width 61 height 94
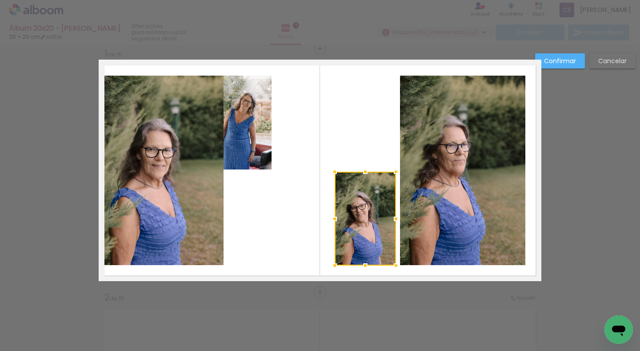
drag, startPoint x: 258, startPoint y: 226, endPoint x: 382, endPoint y: 225, distance: 124.0
click at [382, 225] on div at bounding box center [365, 219] width 61 height 94
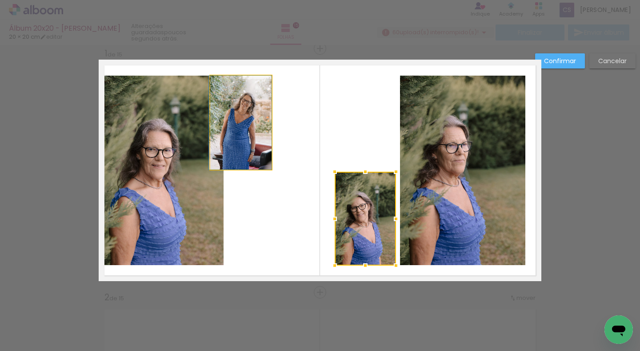
drag, startPoint x: 248, startPoint y: 152, endPoint x: 234, endPoint y: 135, distance: 22.1
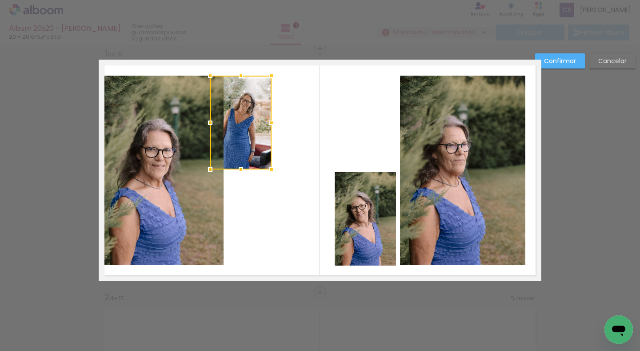
click at [240, 134] on div at bounding box center [240, 123] width 61 height 94
click at [240, 141] on div at bounding box center [240, 123] width 61 height 94
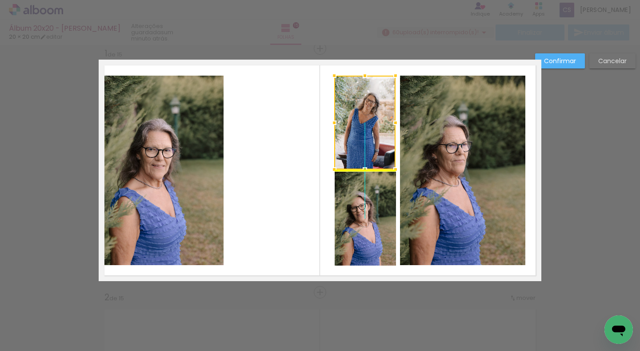
drag, startPoint x: 246, startPoint y: 152, endPoint x: 361, endPoint y: 145, distance: 115.7
click at [361, 145] on div at bounding box center [364, 123] width 61 height 94
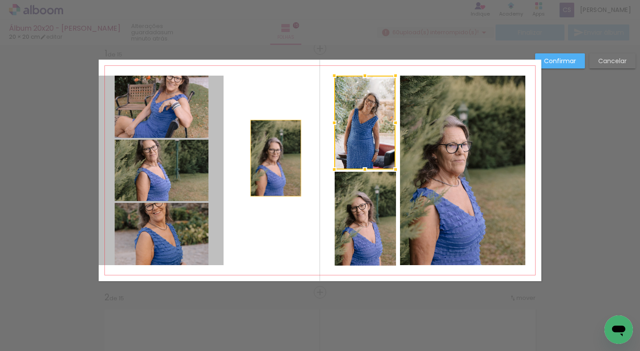
drag, startPoint x: 154, startPoint y: 184, endPoint x: 272, endPoint y: 158, distance: 121.5
click at [272, 158] on quentale-layouter at bounding box center [320, 170] width 443 height 221
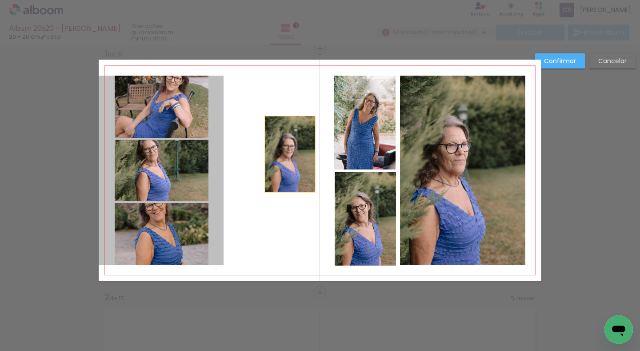
drag, startPoint x: 177, startPoint y: 156, endPoint x: 287, endPoint y: 154, distance: 109.8
click at [287, 154] on quentale-layouter at bounding box center [320, 170] width 443 height 221
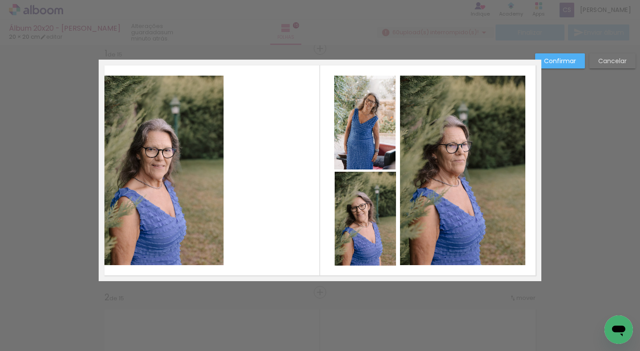
click at [196, 77] on quentale-photo at bounding box center [161, 170] width 125 height 189
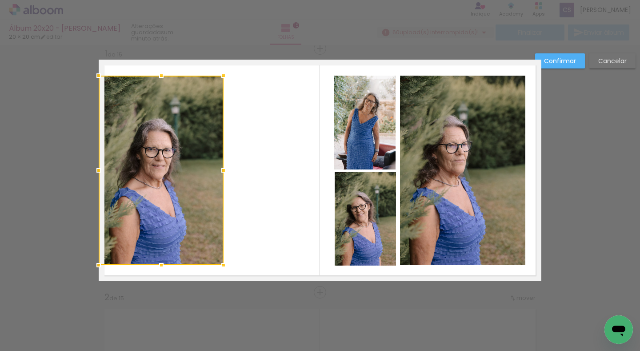
click at [194, 85] on div at bounding box center [161, 170] width 125 height 189
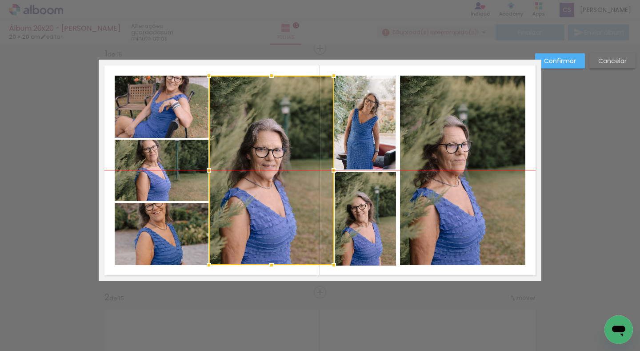
drag, startPoint x: 186, startPoint y: 94, endPoint x: 296, endPoint y: 94, distance: 109.8
click at [296, 94] on div at bounding box center [271, 170] width 125 height 189
click at [526, 152] on quentale-layouter at bounding box center [320, 170] width 443 height 221
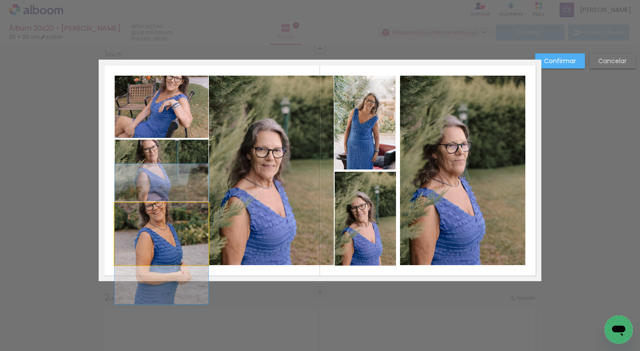
click at [155, 238] on quentale-photo at bounding box center [162, 234] width 94 height 62
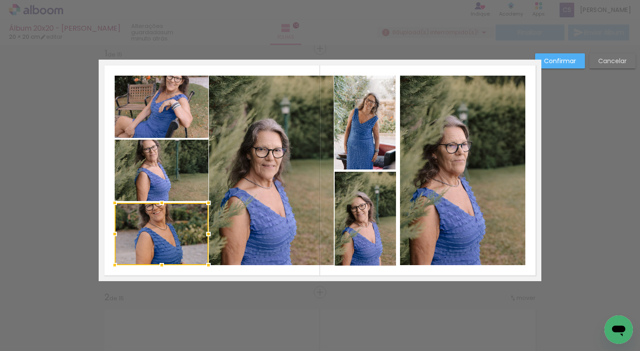
click at [155, 238] on div at bounding box center [162, 234] width 94 height 62
click at [0, 0] on slot "Confirmar" at bounding box center [0, 0] width 0 height 0
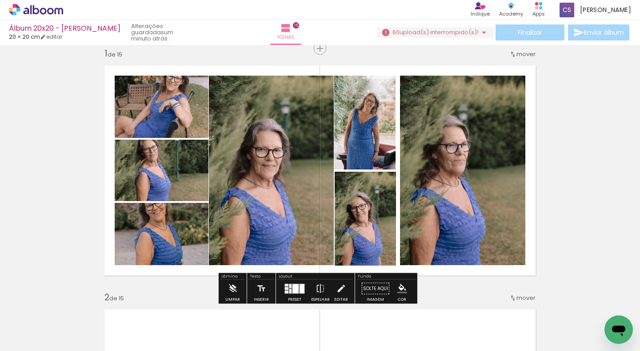
click at [179, 238] on quentale-photo at bounding box center [162, 234] width 94 height 62
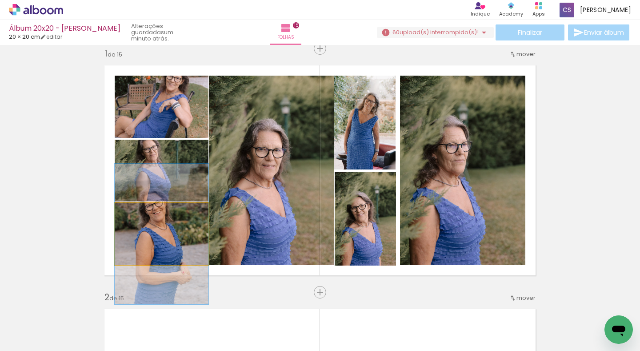
click at [179, 238] on quentale-photo at bounding box center [162, 234] width 94 height 62
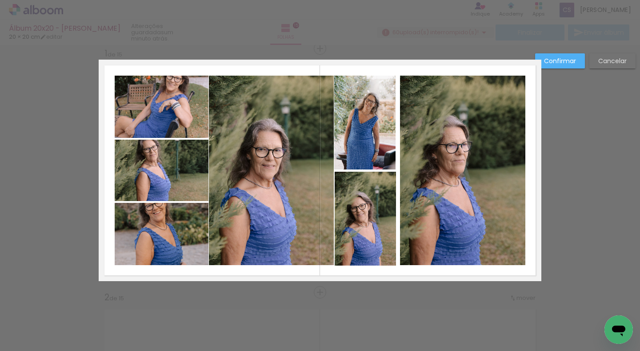
click at [0, 0] on slot "Confirmar" at bounding box center [0, 0] width 0 height 0
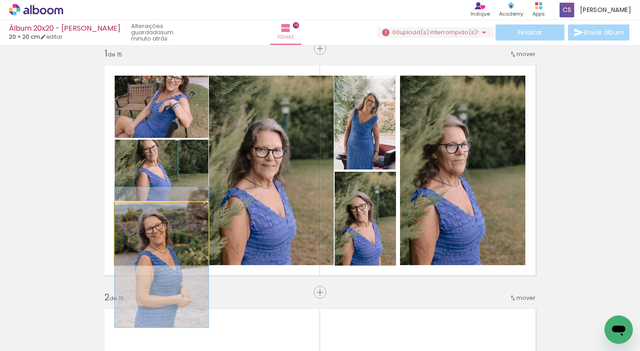
drag, startPoint x: 169, startPoint y: 228, endPoint x: 170, endPoint y: 251, distance: 23.1
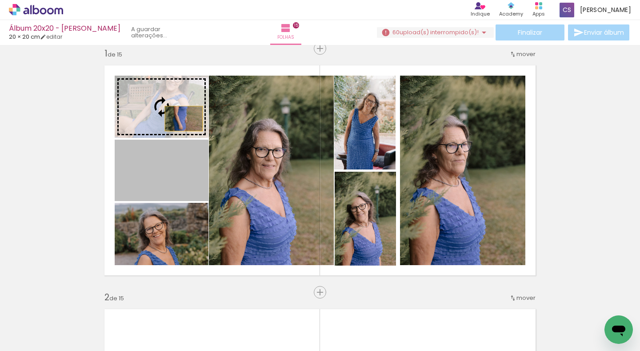
drag, startPoint x: 162, startPoint y: 180, endPoint x: 180, endPoint y: 118, distance: 64.5
click at [0, 0] on slot at bounding box center [0, 0] width 0 height 0
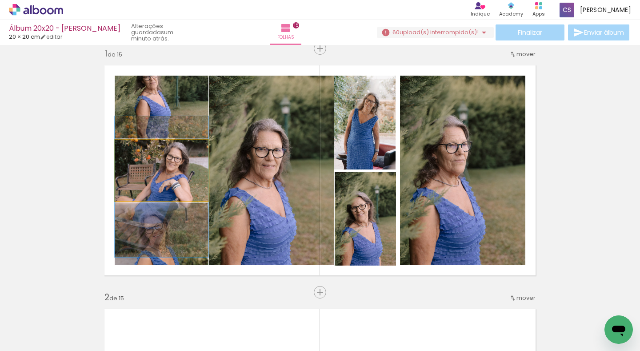
drag, startPoint x: 176, startPoint y: 168, endPoint x: 174, endPoint y: 184, distance: 16.6
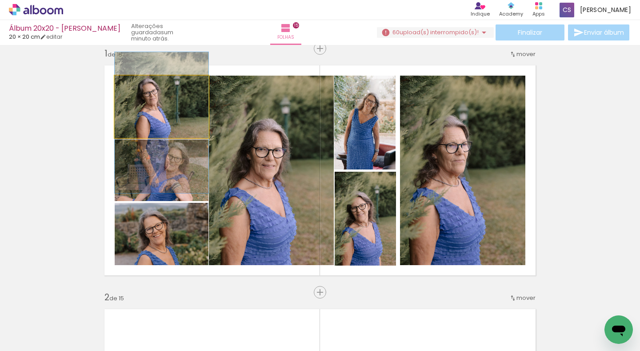
drag, startPoint x: 175, startPoint y: 115, endPoint x: 178, endPoint y: 131, distance: 16.2
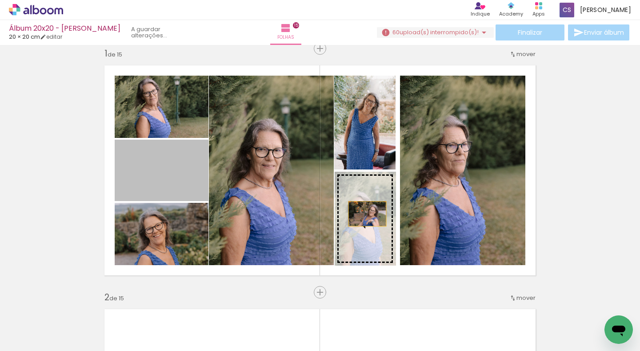
drag, startPoint x: 149, startPoint y: 178, endPoint x: 364, endPoint y: 213, distance: 217.6
click at [0, 0] on slot at bounding box center [0, 0] width 0 height 0
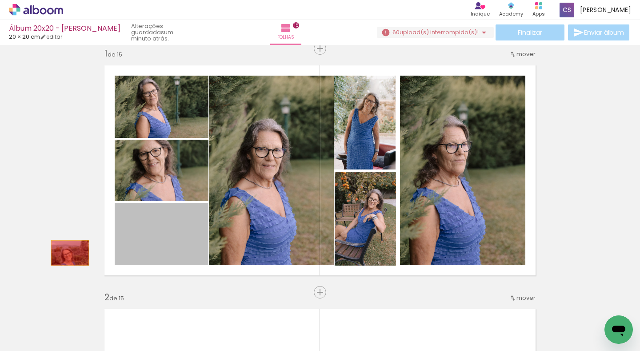
drag, startPoint x: 164, startPoint y: 242, endPoint x: 60, endPoint y: 252, distance: 104.9
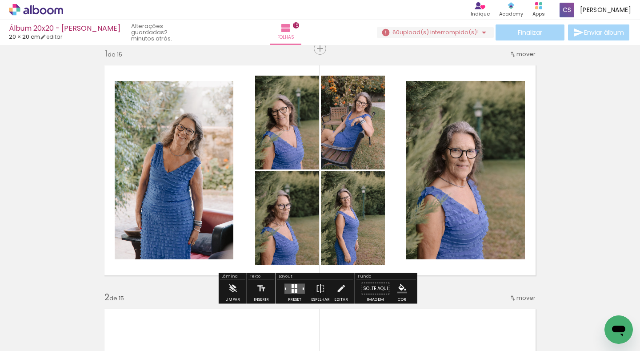
click at [297, 286] on quentale-layouter at bounding box center [294, 288] width 20 height 10
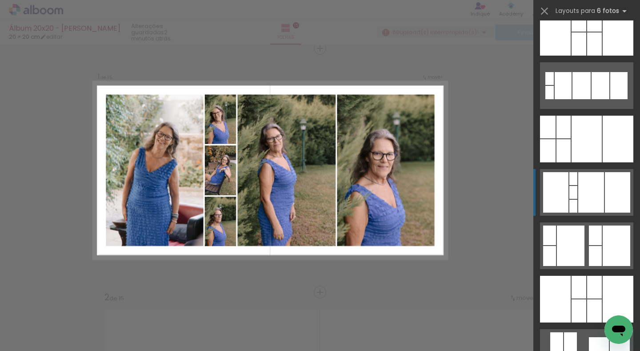
scroll to position [356, 0]
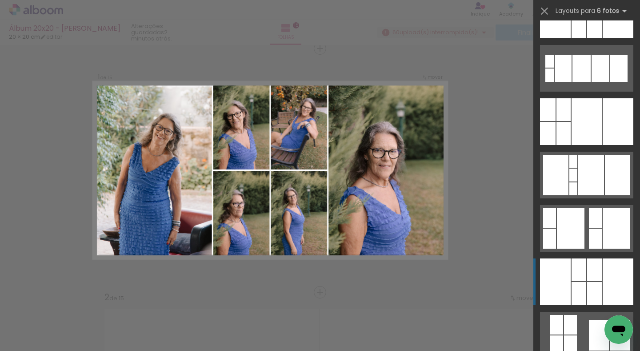
click at [588, 269] on div at bounding box center [594, 269] width 15 height 23
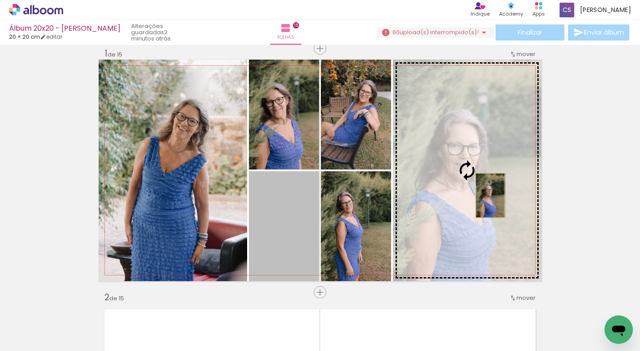
drag, startPoint x: 290, startPoint y: 228, endPoint x: 487, endPoint y: 195, distance: 199.5
click at [0, 0] on slot at bounding box center [0, 0] width 0 height 0
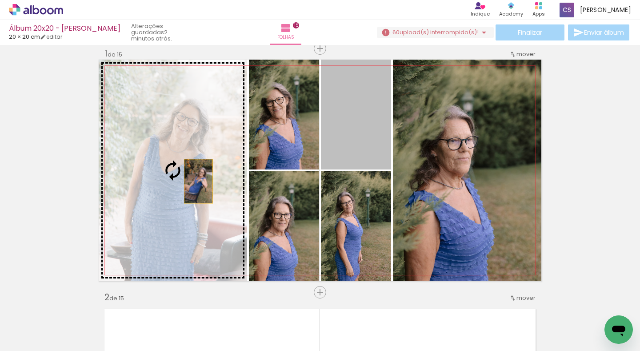
drag, startPoint x: 360, startPoint y: 144, endPoint x: 195, endPoint y: 181, distance: 169.5
click at [0, 0] on slot at bounding box center [0, 0] width 0 height 0
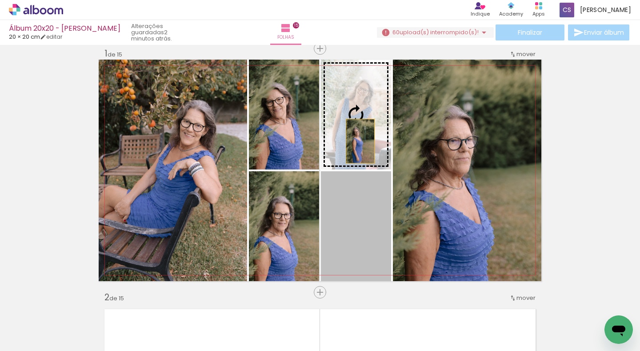
drag, startPoint x: 357, startPoint y: 234, endPoint x: 357, endPoint y: 141, distance: 93.3
click at [0, 0] on slot at bounding box center [0, 0] width 0 height 0
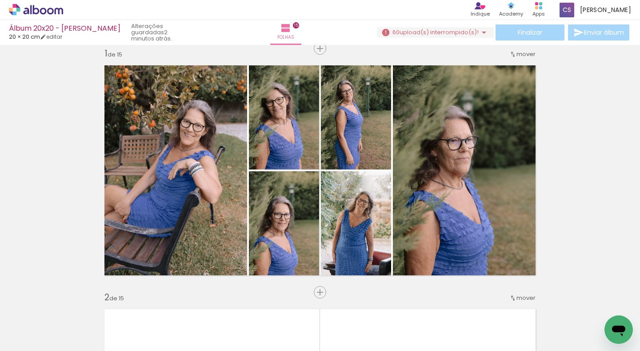
scroll to position [0, 6308]
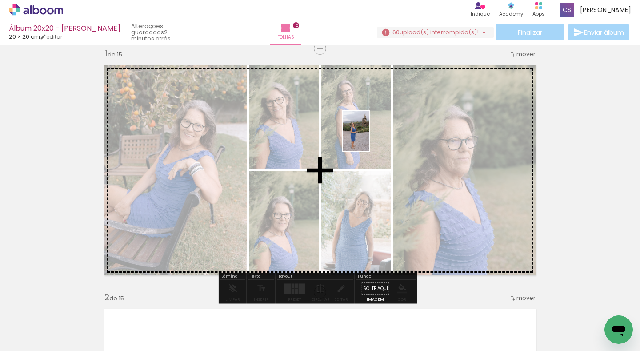
drag, startPoint x: 200, startPoint y: 331, endPoint x: 369, endPoint y: 138, distance: 257.0
click at [369, 138] on quentale-workspace at bounding box center [320, 175] width 640 height 351
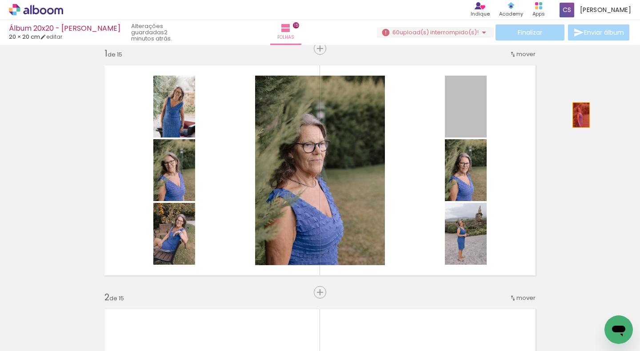
drag, startPoint x: 473, startPoint y: 113, endPoint x: 578, endPoint y: 115, distance: 104.5
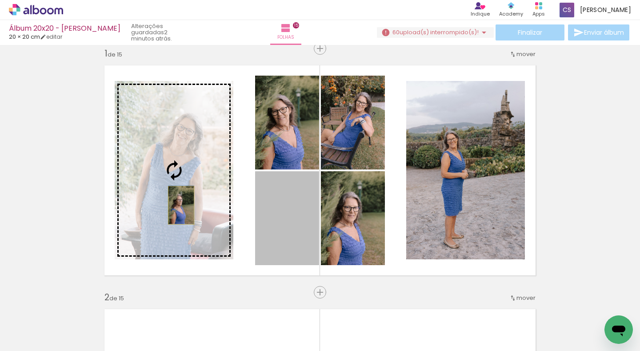
drag, startPoint x: 285, startPoint y: 228, endPoint x: 178, endPoint y: 205, distance: 109.7
click at [0, 0] on slot at bounding box center [0, 0] width 0 height 0
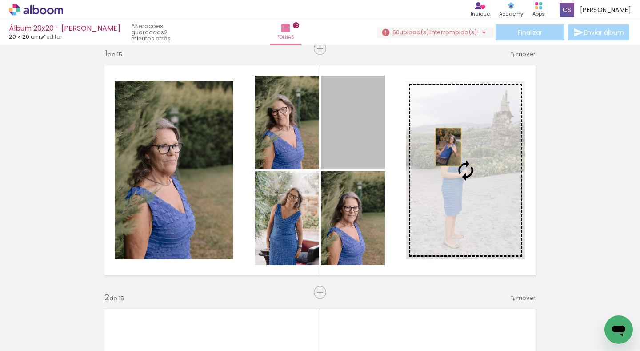
drag, startPoint x: 348, startPoint y: 140, endPoint x: 445, endPoint y: 147, distance: 98.0
click at [0, 0] on slot at bounding box center [0, 0] width 0 height 0
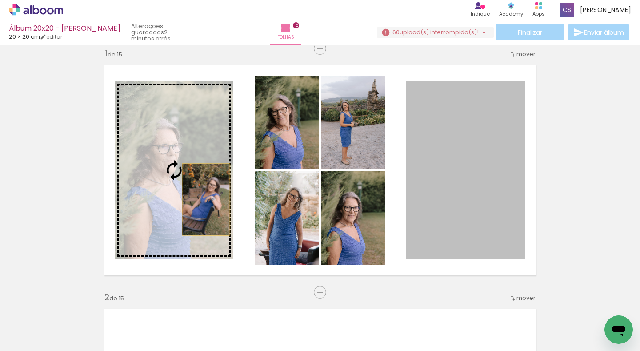
drag, startPoint x: 479, startPoint y: 187, endPoint x: 203, endPoint y: 199, distance: 276.7
click at [0, 0] on slot at bounding box center [0, 0] width 0 height 0
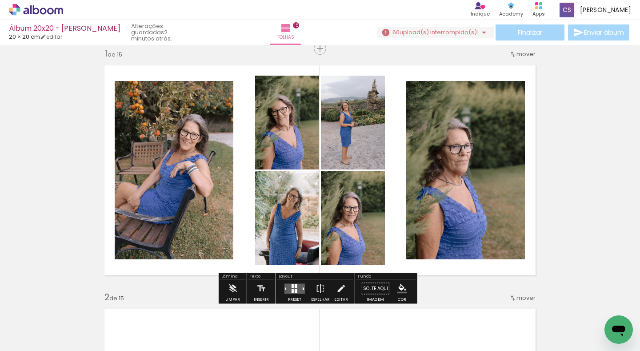
click at [299, 292] on quentale-layouter at bounding box center [294, 288] width 20 height 10
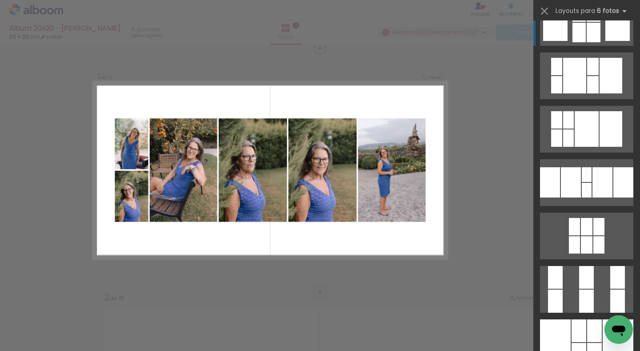
scroll to position [178, 0]
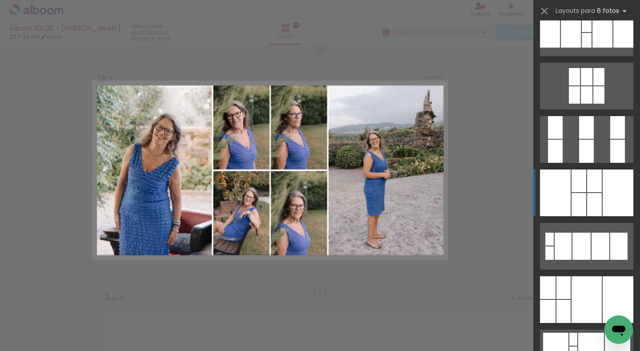
click at [581, 204] on div at bounding box center [579, 204] width 15 height 23
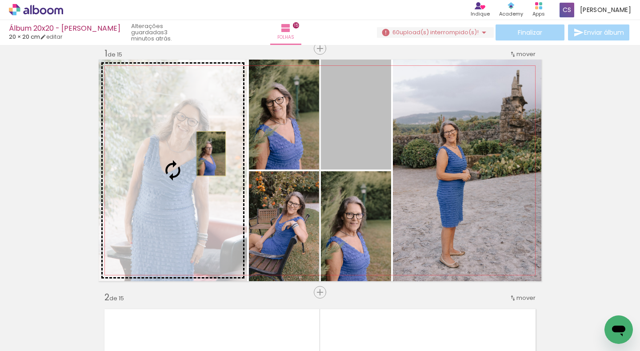
drag, startPoint x: 358, startPoint y: 128, endPoint x: 208, endPoint y: 153, distance: 152.3
click at [0, 0] on slot at bounding box center [0, 0] width 0 height 0
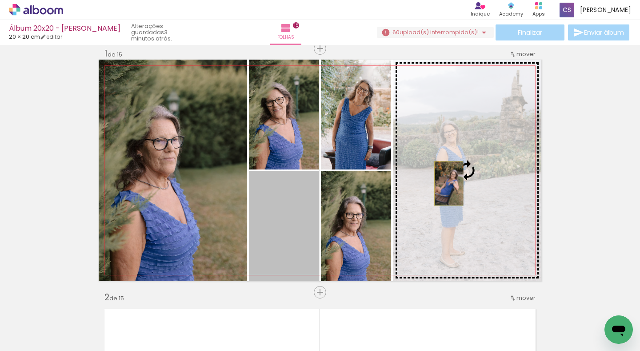
drag, startPoint x: 274, startPoint y: 237, endPoint x: 445, endPoint y: 183, distance: 179.5
click at [0, 0] on slot at bounding box center [0, 0] width 0 height 0
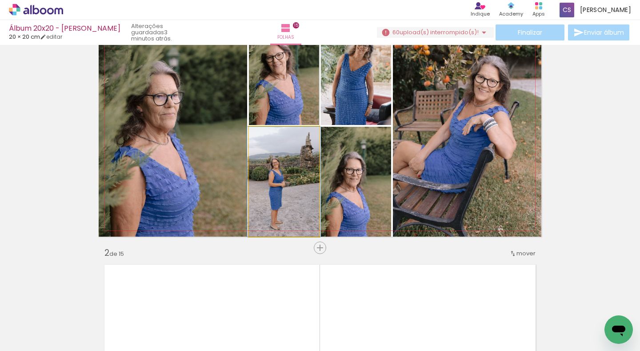
click at [271, 187] on quentale-photo at bounding box center [284, 182] width 70 height 110
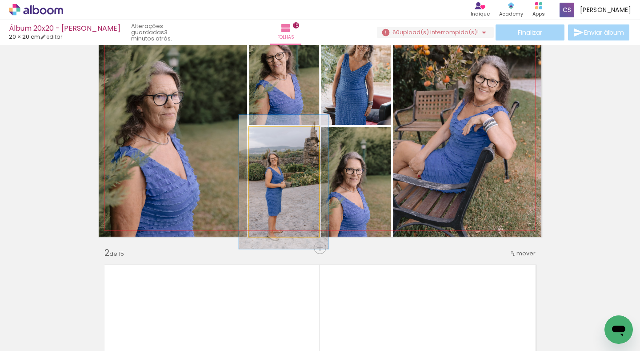
drag, startPoint x: 268, startPoint y: 136, endPoint x: 276, endPoint y: 135, distance: 8.0
type paper-slider "125"
click at [276, 135] on div at bounding box center [276, 136] width 8 height 8
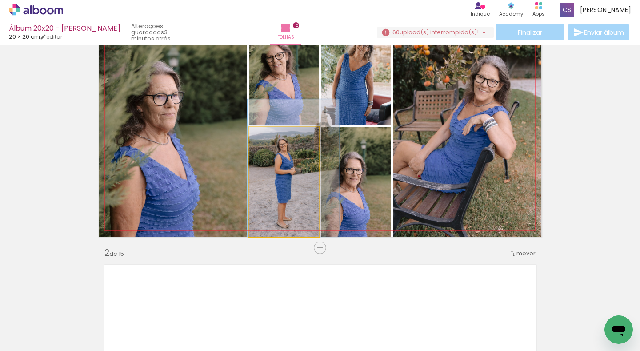
drag, startPoint x: 272, startPoint y: 192, endPoint x: 283, endPoint y: 175, distance: 19.7
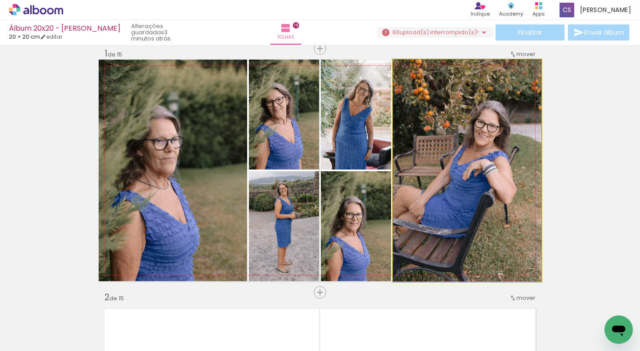
drag, startPoint x: 471, startPoint y: 192, endPoint x: 483, endPoint y: 192, distance: 12.5
click at [443, 152] on quentale-photo at bounding box center [467, 170] width 148 height 221
drag, startPoint x: 443, startPoint y: 152, endPoint x: 460, endPoint y: 152, distance: 17.3
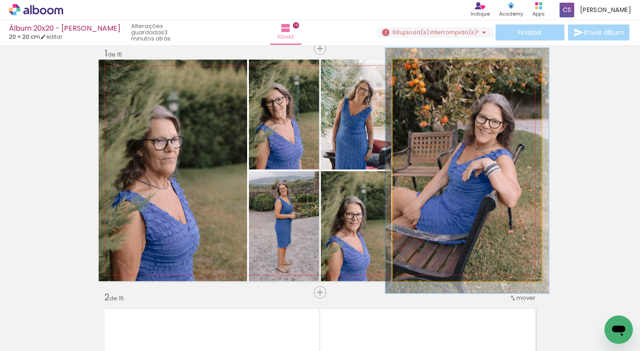
type paper-slider "110"
click at [413, 69] on div at bounding box center [417, 69] width 8 height 8
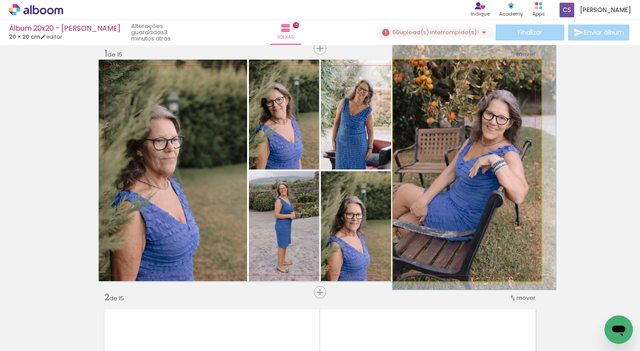
drag, startPoint x: 434, startPoint y: 140, endPoint x: 450, endPoint y: 136, distance: 16.0
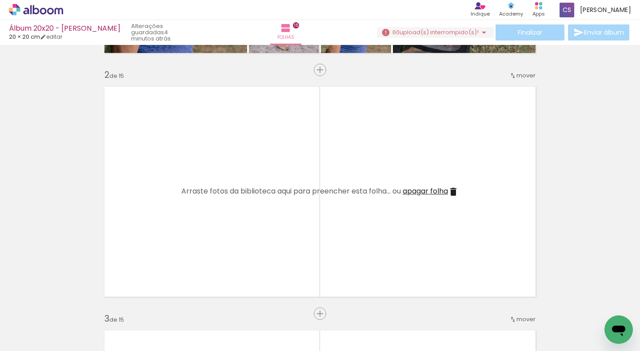
scroll to position [0, 6041]
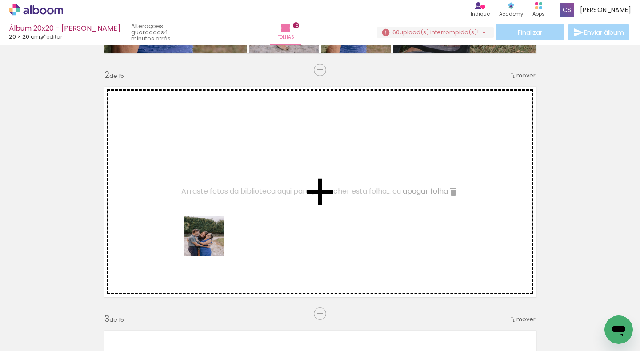
drag, startPoint x: 268, startPoint y: 329, endPoint x: 184, endPoint y: 217, distance: 139.7
click at [184, 217] on quentale-workspace at bounding box center [320, 175] width 640 height 351
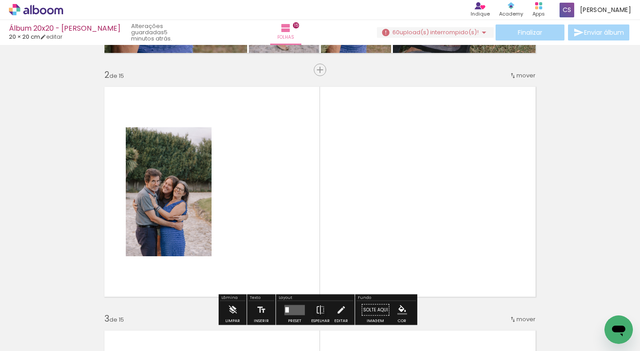
scroll to position [0, 5730]
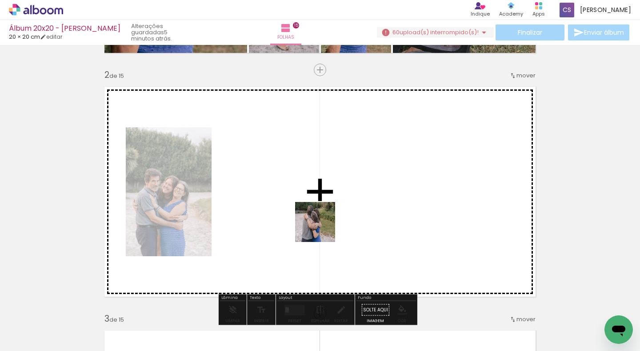
drag, startPoint x: 288, startPoint y: 330, endPoint x: 324, endPoint y: 222, distance: 114.0
click at [324, 222] on quentale-workspace at bounding box center [320, 175] width 640 height 351
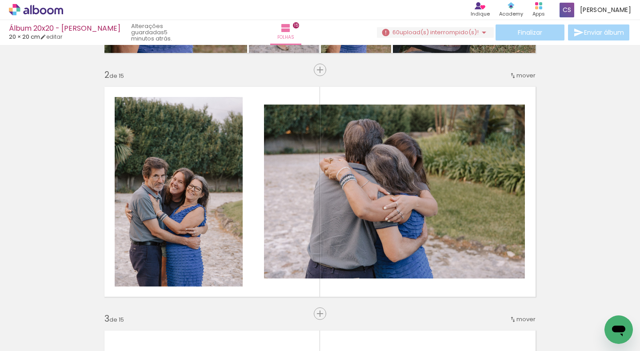
scroll to position [0, 5464]
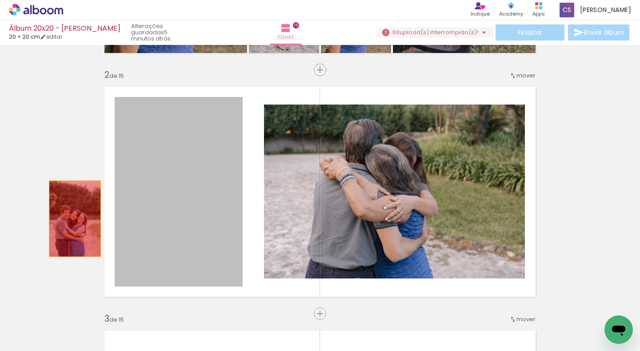
drag, startPoint x: 185, startPoint y: 213, endPoint x: 72, endPoint y: 218, distance: 113.4
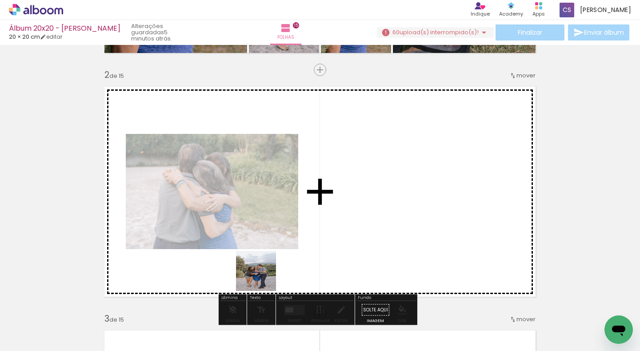
drag, startPoint x: 208, startPoint y: 318, endPoint x: 350, endPoint y: 222, distance: 171.6
click at [350, 222] on quentale-workspace at bounding box center [320, 175] width 640 height 351
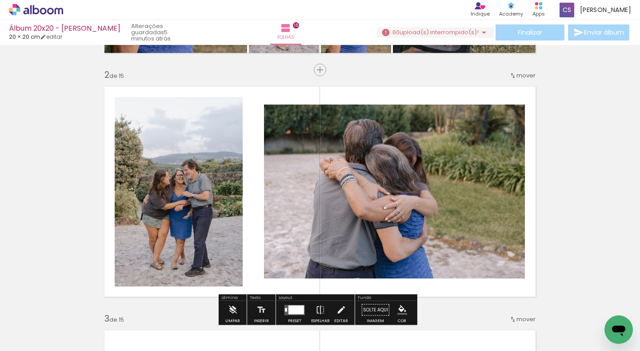
scroll to position [0, 5864]
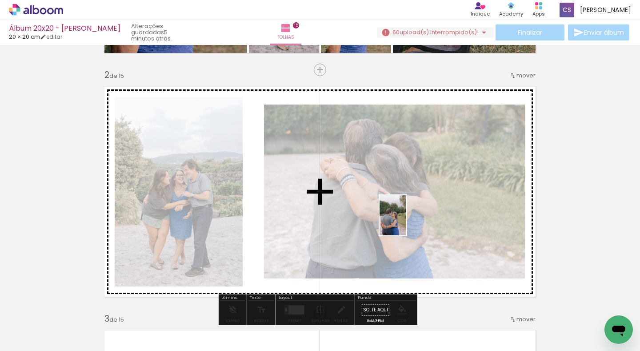
drag, startPoint x: 398, startPoint y: 325, endPoint x: 406, endPoint y: 222, distance: 103.9
click at [406, 222] on quentale-workspace at bounding box center [320, 175] width 640 height 351
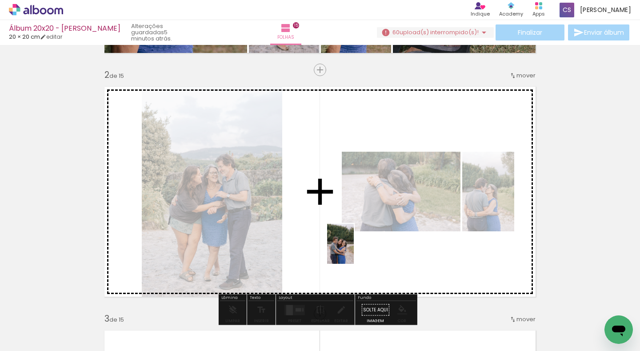
drag, startPoint x: 447, startPoint y: 329, endPoint x: 353, endPoint y: 252, distance: 121.2
click at [353, 250] on quentale-workspace at bounding box center [320, 175] width 640 height 351
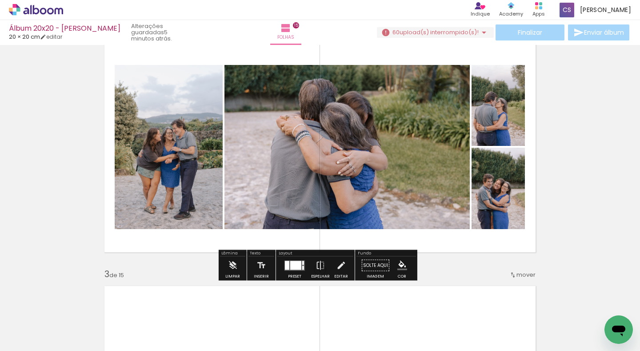
scroll to position [233, 0]
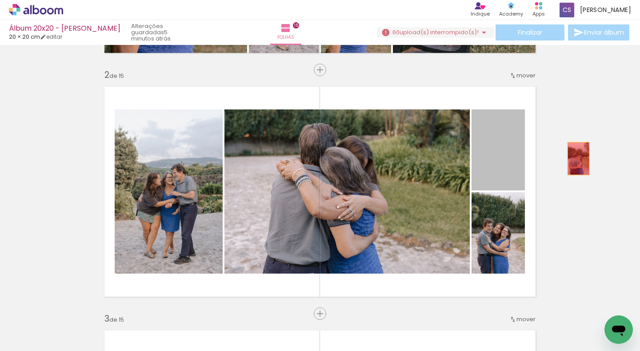
drag, startPoint x: 498, startPoint y: 156, endPoint x: 575, endPoint y: 158, distance: 76.9
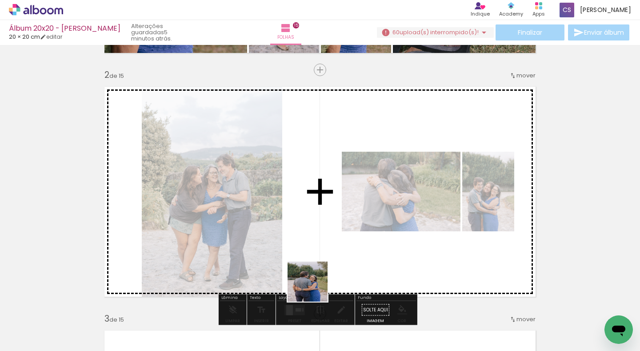
drag, startPoint x: 250, startPoint y: 335, endPoint x: 376, endPoint y: 258, distance: 147.8
click at [376, 258] on quentale-workspace at bounding box center [320, 175] width 640 height 351
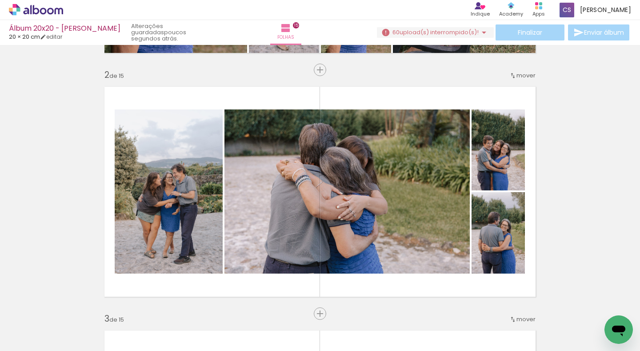
scroll to position [0, 6041]
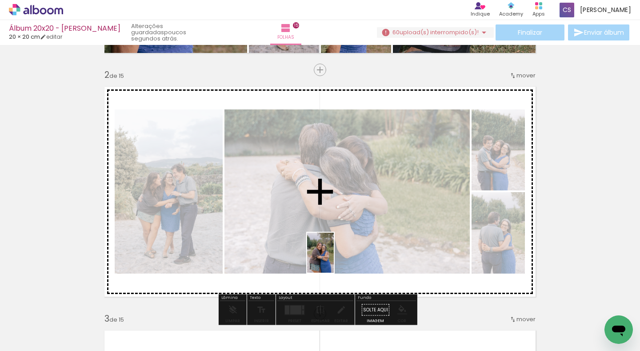
drag, startPoint x: 320, startPoint y: 327, endPoint x: 334, endPoint y: 259, distance: 68.9
click at [334, 259] on quentale-workspace at bounding box center [320, 175] width 640 height 351
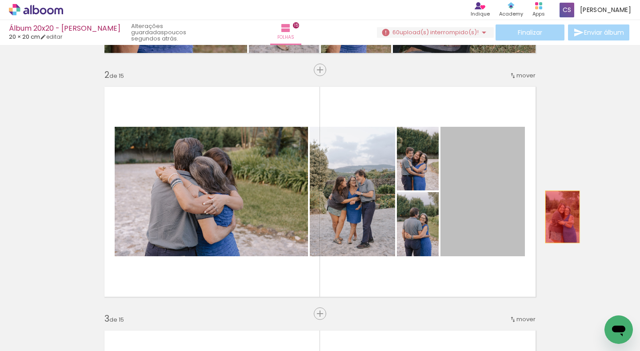
drag, startPoint x: 479, startPoint y: 222, endPoint x: 559, endPoint y: 216, distance: 80.2
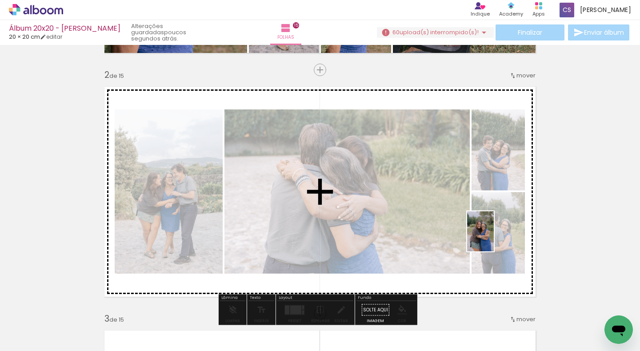
drag, startPoint x: 424, startPoint y: 312, endPoint x: 497, endPoint y: 236, distance: 105.6
click at [497, 236] on quentale-workspace at bounding box center [320, 175] width 640 height 351
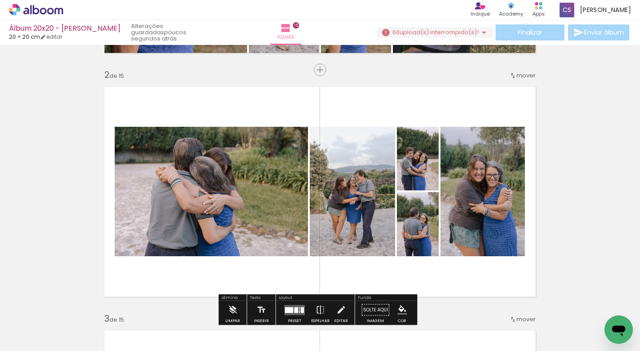
scroll to position [0, 5819]
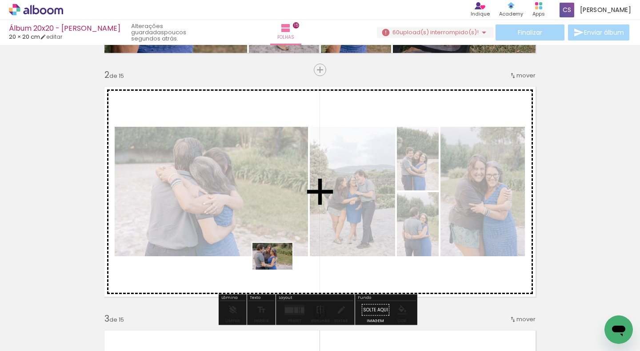
drag, startPoint x: 244, startPoint y: 328, endPoint x: 279, endPoint y: 269, distance: 68.4
click at [279, 269] on quentale-workspace at bounding box center [320, 175] width 640 height 351
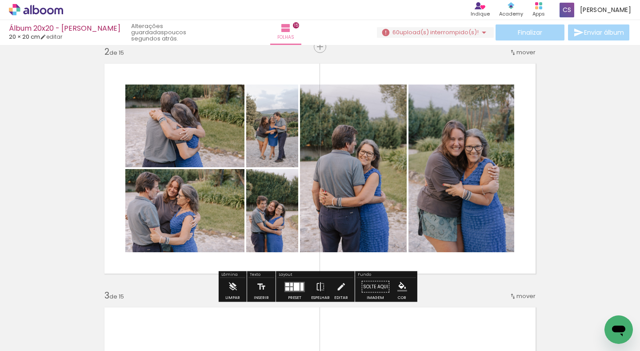
scroll to position [278, 0]
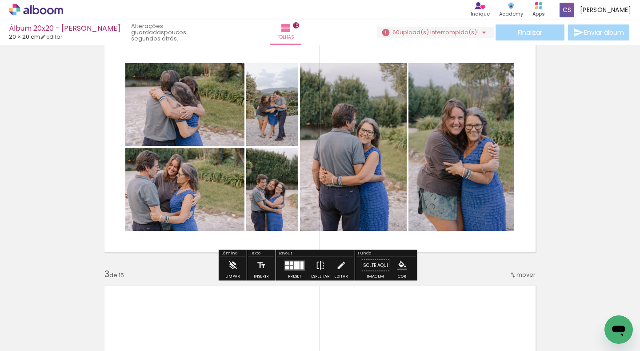
click at [294, 267] on div at bounding box center [297, 265] width 6 height 8
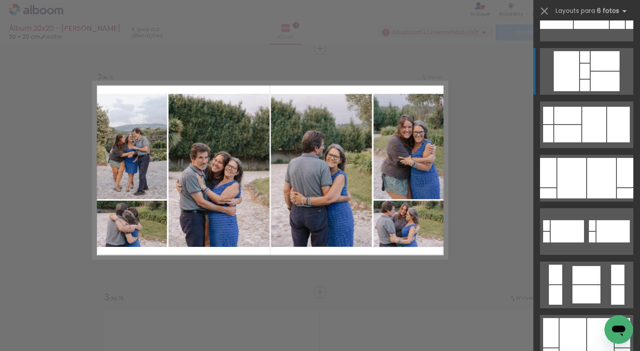
scroll to position [2222, 0]
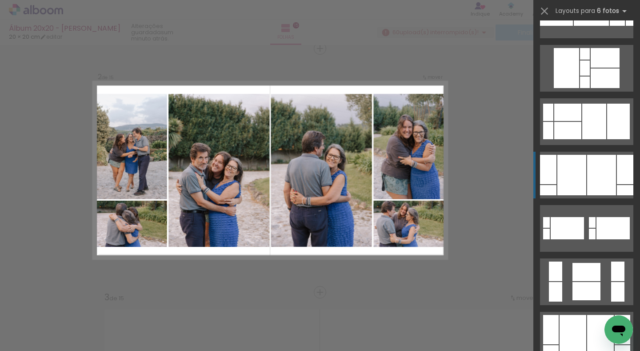
click at [587, 182] on div at bounding box center [601, 175] width 29 height 40
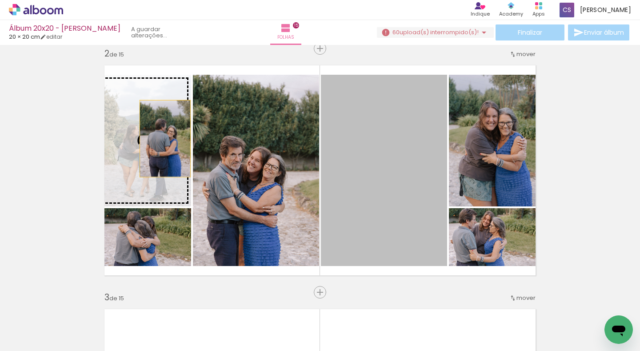
drag, startPoint x: 375, startPoint y: 178, endPoint x: 162, endPoint y: 138, distance: 217.0
click at [0, 0] on slot at bounding box center [0, 0] width 0 height 0
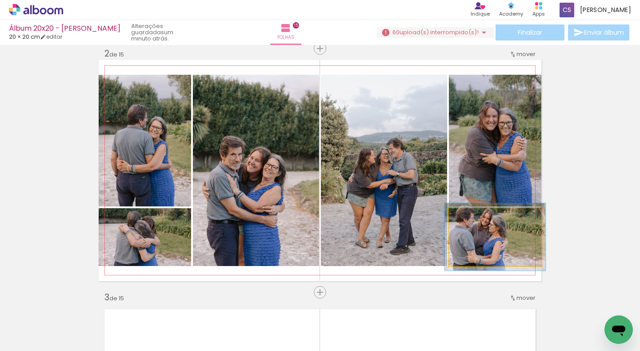
type paper-slider "109"
click at [472, 218] on div at bounding box center [472, 217] width 14 height 14
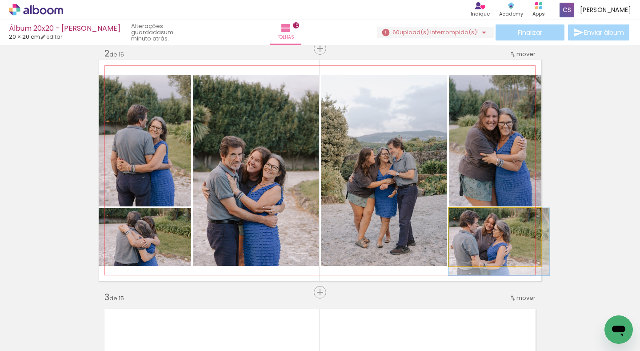
drag, startPoint x: 474, startPoint y: 249, endPoint x: 483, endPoint y: 254, distance: 10.5
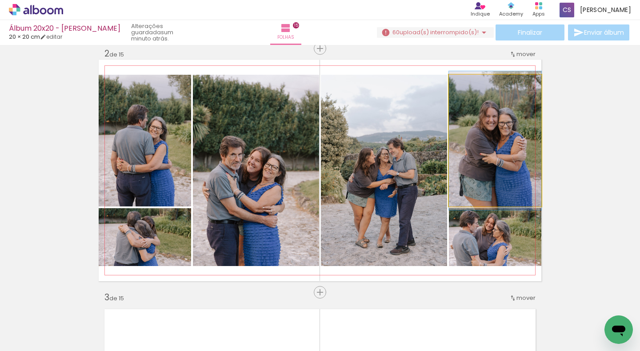
drag, startPoint x: 480, startPoint y: 164, endPoint x: 473, endPoint y: 164, distance: 7.1
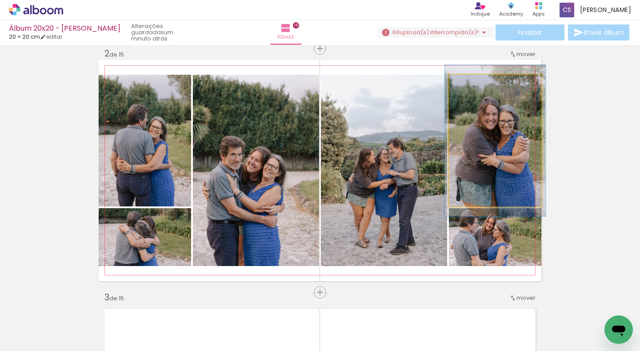
type paper-slider "109"
click at [473, 85] on div at bounding box center [472, 84] width 14 height 14
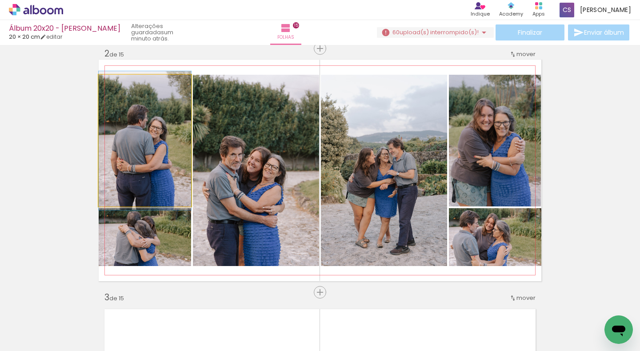
click at [145, 151] on quentale-photo at bounding box center [145, 141] width 92 height 132
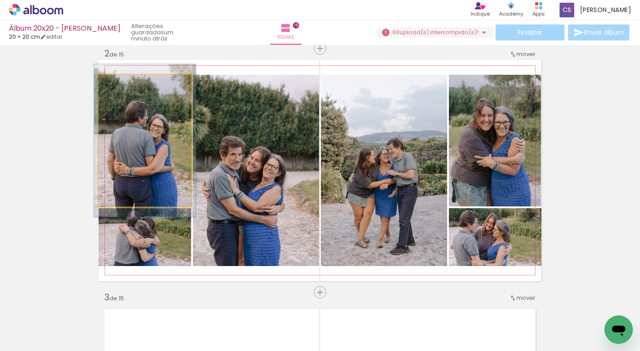
type paper-slider "110"
click at [122, 86] on div at bounding box center [123, 84] width 14 height 14
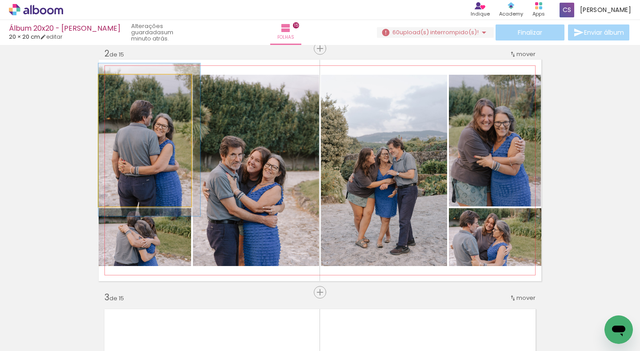
drag, startPoint x: 126, startPoint y: 145, endPoint x: 133, endPoint y: 144, distance: 7.2
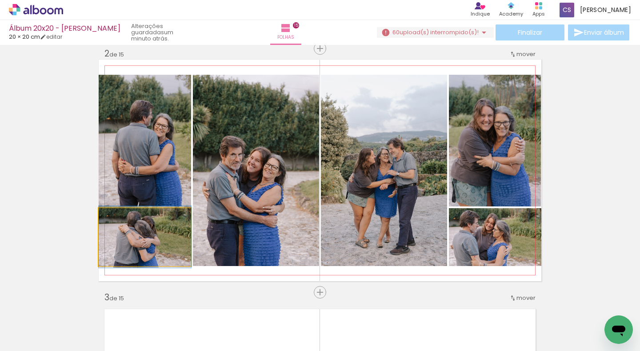
click at [148, 232] on quentale-photo at bounding box center [145, 237] width 92 height 58
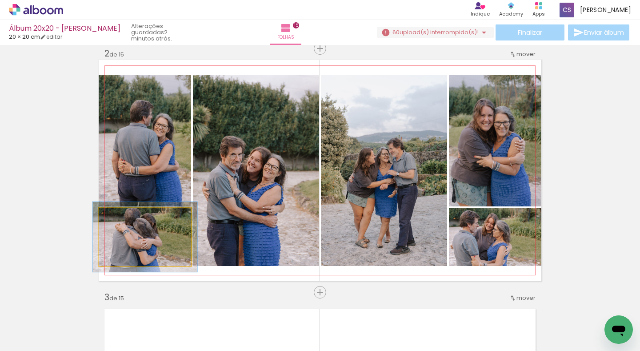
drag, startPoint x: 116, startPoint y: 219, endPoint x: 120, endPoint y: 216, distance: 4.8
type paper-slider "113"
click at [120, 216] on div at bounding box center [124, 217] width 8 height 8
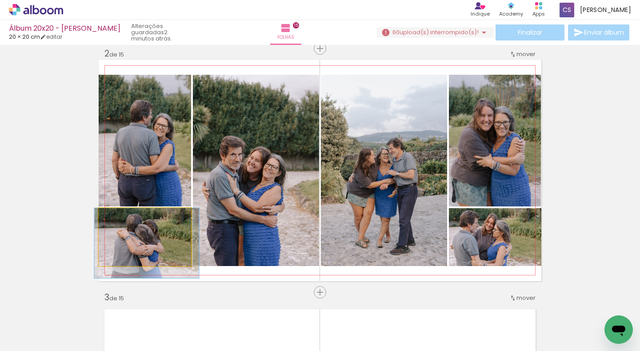
drag, startPoint x: 129, startPoint y: 243, endPoint x: 131, endPoint y: 253, distance: 10.4
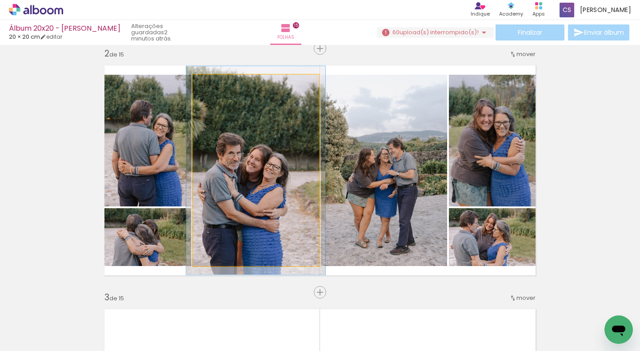
type paper-slider "109"
click at [214, 85] on div at bounding box center [216, 84] width 8 height 8
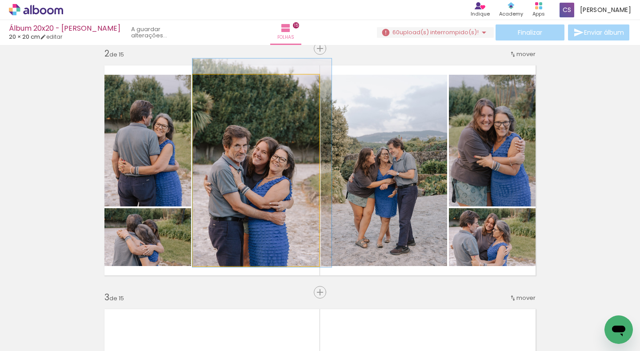
drag, startPoint x: 239, startPoint y: 156, endPoint x: 250, endPoint y: 149, distance: 13.1
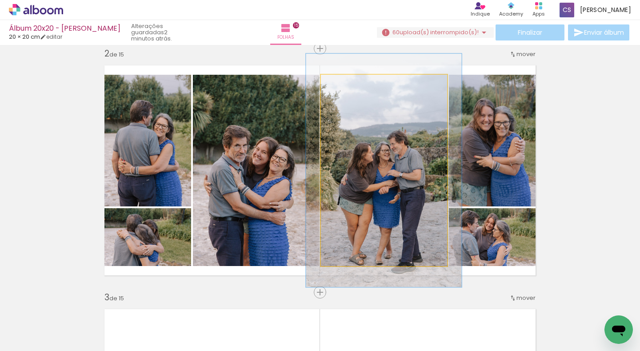
drag, startPoint x: 341, startPoint y: 83, endPoint x: 348, endPoint y: 84, distance: 7.2
type paper-slider "123"
click at [348, 84] on div at bounding box center [348, 84] width 14 height 14
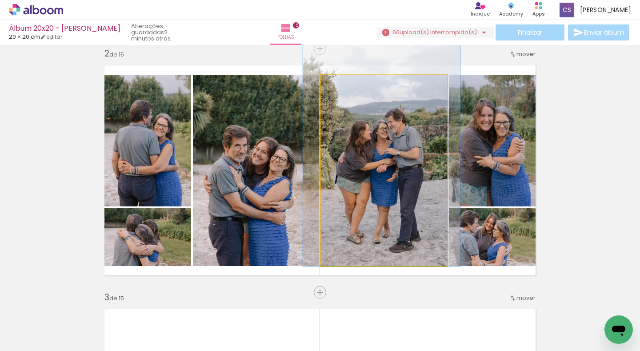
drag, startPoint x: 371, startPoint y: 184, endPoint x: 368, endPoint y: 162, distance: 21.9
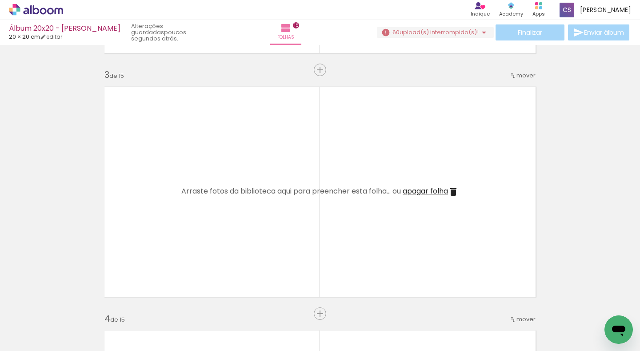
scroll to position [0, 6930]
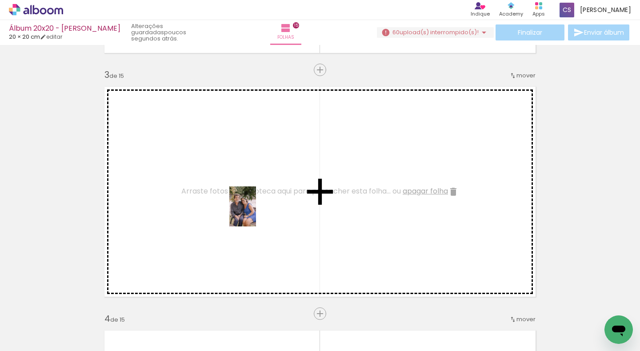
drag, startPoint x: 324, startPoint y: 327, endPoint x: 256, endPoint y: 213, distance: 132.3
click at [256, 213] on quentale-workspace at bounding box center [320, 175] width 640 height 351
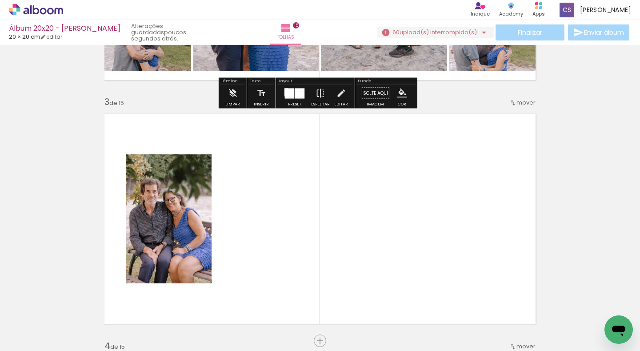
scroll to position [521, 0]
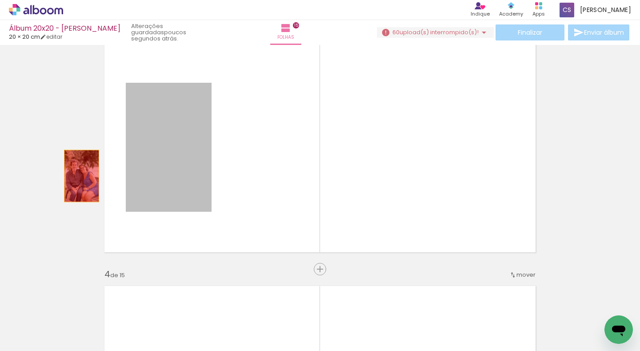
drag, startPoint x: 172, startPoint y: 175, endPoint x: 168, endPoint y: 163, distance: 12.6
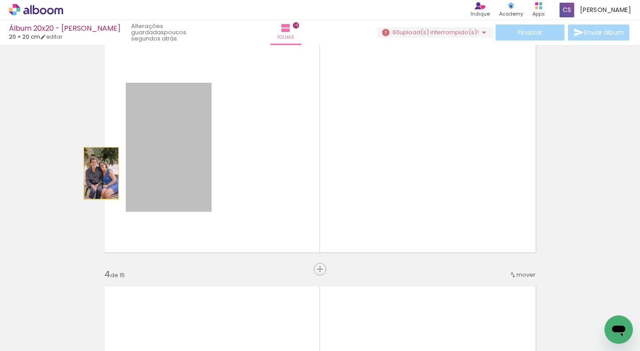
drag, startPoint x: 110, startPoint y: 172, endPoint x: 68, endPoint y: 176, distance: 41.6
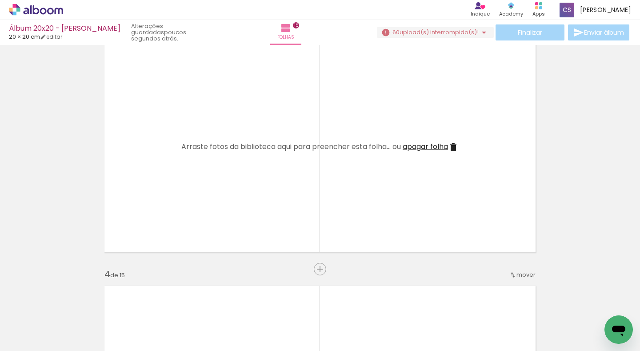
scroll to position [0, 7641]
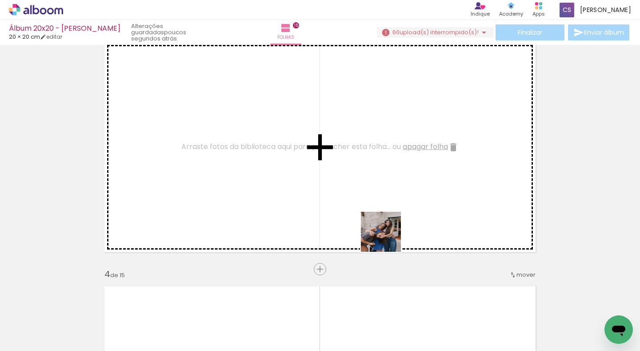
drag, startPoint x: 506, startPoint y: 327, endPoint x: 374, endPoint y: 220, distance: 169.8
click at [374, 220] on quentale-workspace at bounding box center [320, 175] width 640 height 351
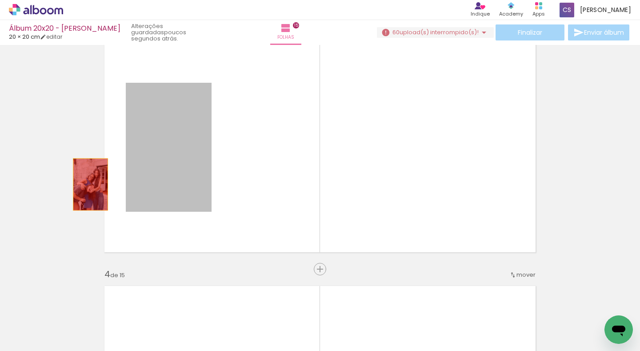
drag, startPoint x: 185, startPoint y: 172, endPoint x: 60, endPoint y: 190, distance: 126.7
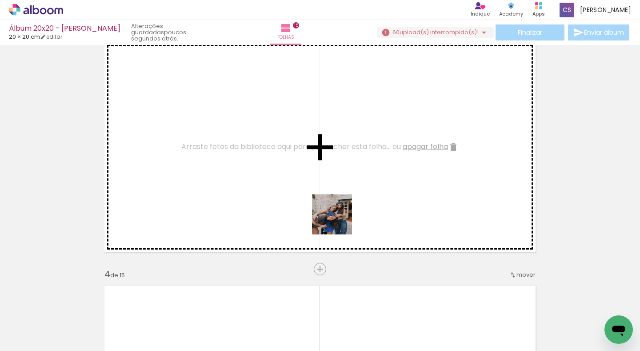
drag, startPoint x: 467, startPoint y: 316, endPoint x: 289, endPoint y: 190, distance: 218.1
click at [289, 190] on quentale-workspace at bounding box center [320, 175] width 640 height 351
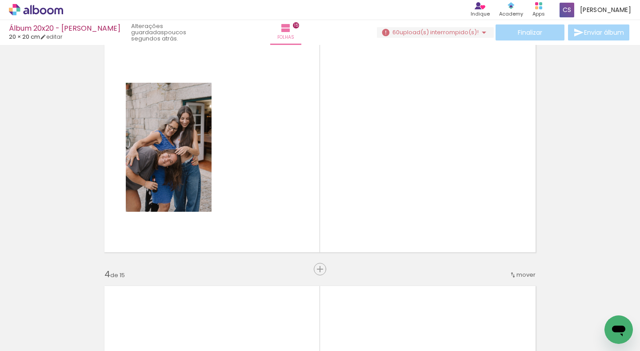
scroll to position [0, 7997]
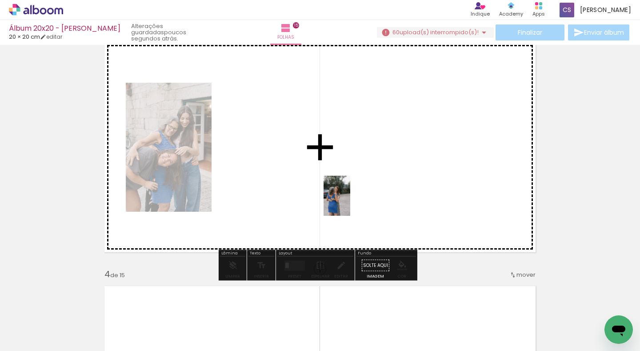
drag, startPoint x: 354, startPoint y: 328, endPoint x: 350, endPoint y: 198, distance: 130.3
click at [350, 198] on quentale-workspace at bounding box center [320, 175] width 640 height 351
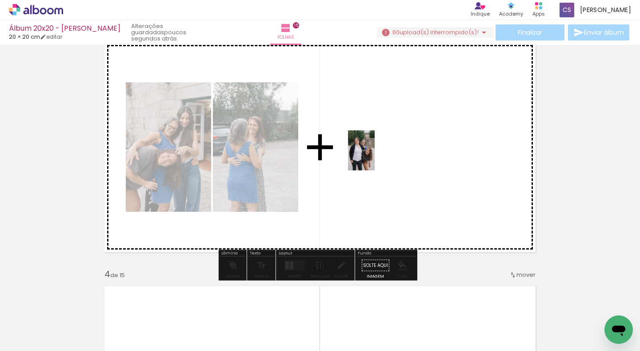
drag, startPoint x: 460, startPoint y: 324, endPoint x: 376, endPoint y: 162, distance: 182.5
click at [375, 156] on quentale-workspace at bounding box center [320, 175] width 640 height 351
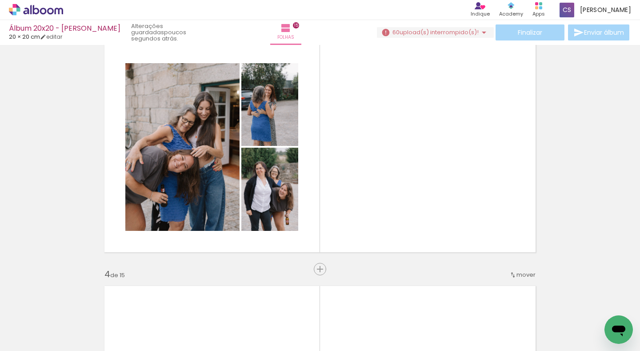
scroll to position [0, 8086]
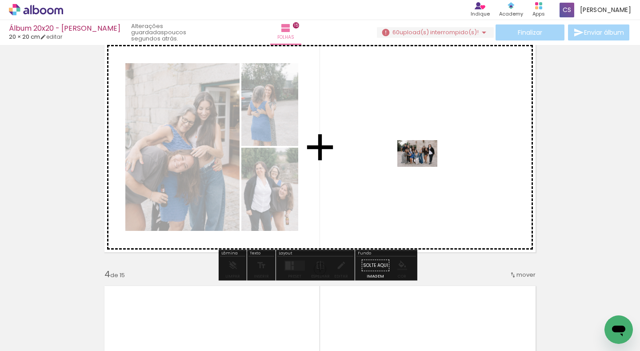
drag, startPoint x: 511, startPoint y: 325, endPoint x: 424, endPoint y: 167, distance: 180.4
click at [424, 167] on quentale-workspace at bounding box center [320, 175] width 640 height 351
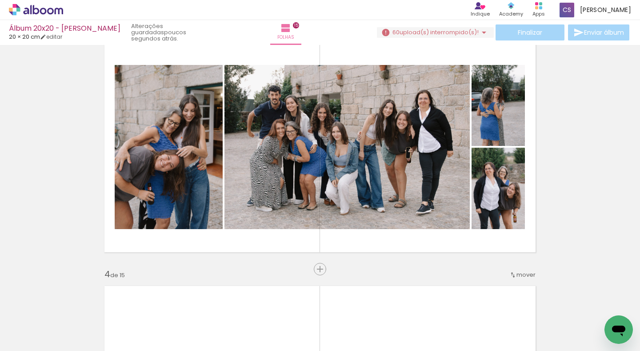
scroll to position [0, 8264]
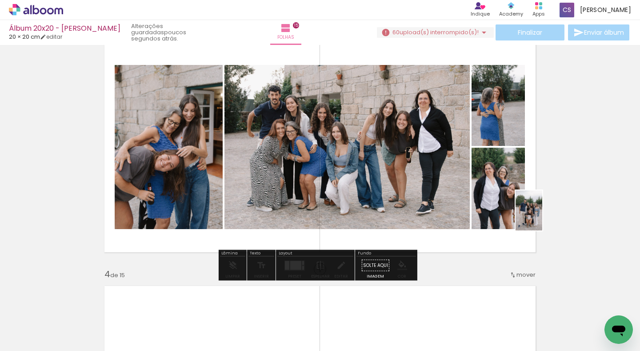
drag, startPoint x: 441, startPoint y: 329, endPoint x: 542, endPoint y: 217, distance: 151.1
click at [542, 217] on quentale-workspace at bounding box center [320, 175] width 640 height 351
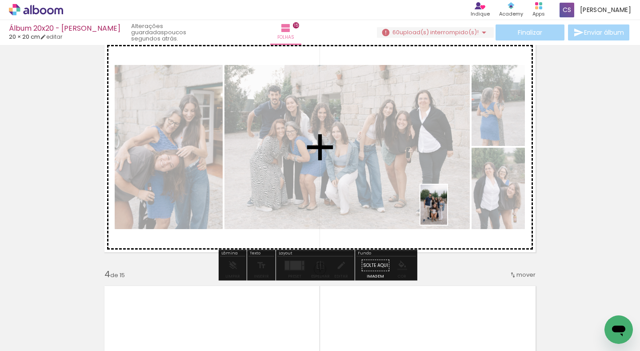
drag, startPoint x: 439, startPoint y: 334, endPoint x: 447, endPoint y: 211, distance: 123.0
click at [447, 211] on quentale-workspace at bounding box center [320, 175] width 640 height 351
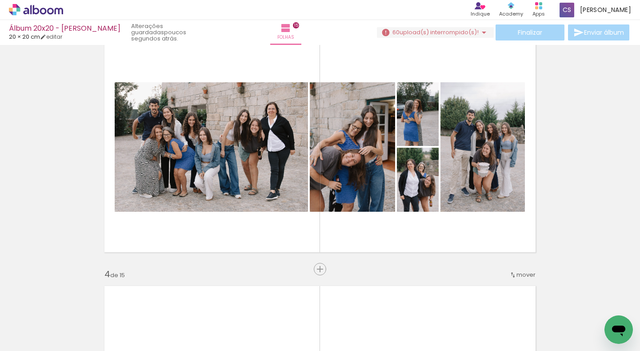
scroll to position [0, 2397]
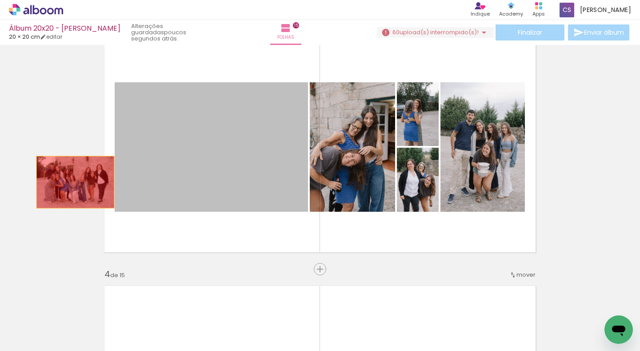
drag, startPoint x: 248, startPoint y: 182, endPoint x: 255, endPoint y: 154, distance: 28.9
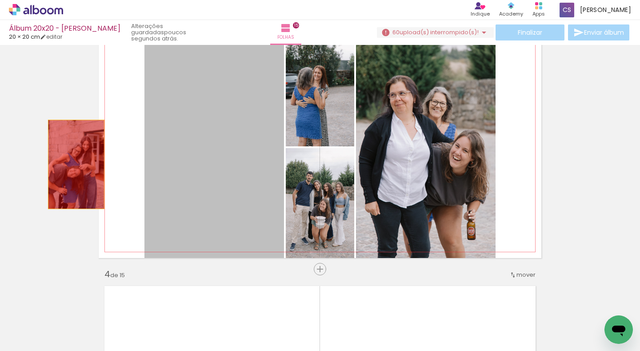
drag, startPoint x: 221, startPoint y: 152, endPoint x: 68, endPoint y: 164, distance: 153.4
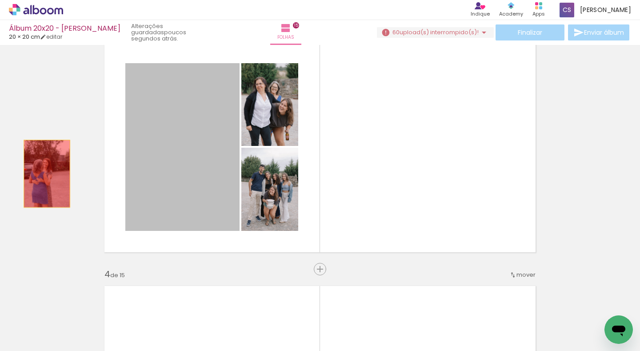
drag, startPoint x: 99, startPoint y: 169, endPoint x: 9, endPoint y: 179, distance: 90.3
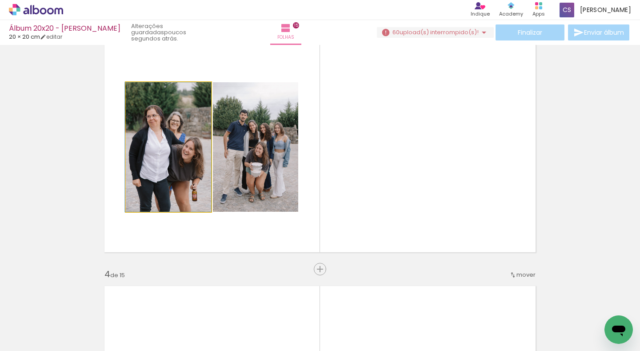
drag, startPoint x: 170, startPoint y: 140, endPoint x: 39, endPoint y: 164, distance: 133.1
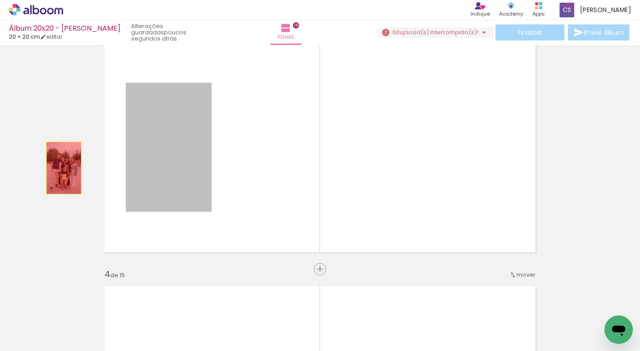
drag, startPoint x: 60, startPoint y: 168, endPoint x: 0, endPoint y: 180, distance: 61.6
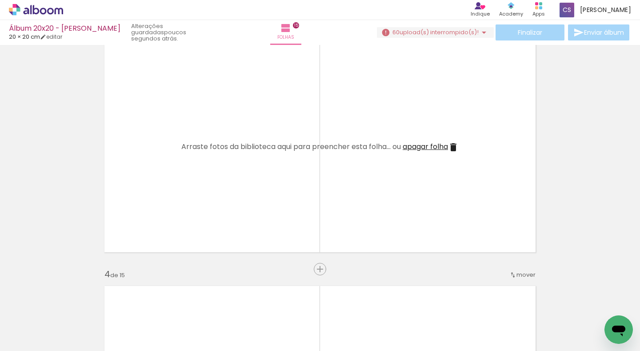
scroll to position [477, 0]
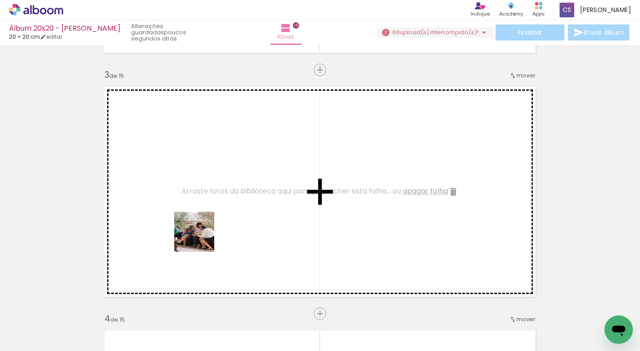
drag, startPoint x: 145, startPoint y: 329, endPoint x: 201, endPoint y: 237, distance: 108.1
click at [201, 237] on quentale-workspace at bounding box center [320, 175] width 640 height 351
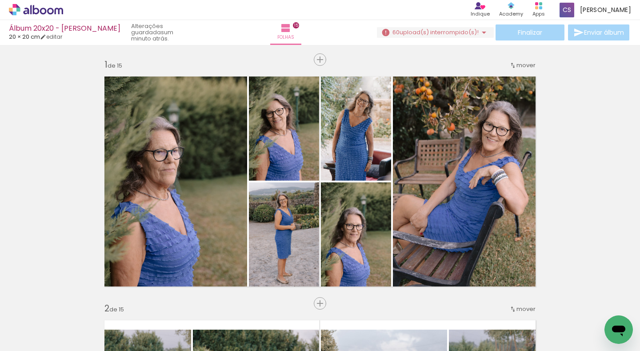
scroll to position [0, 2178]
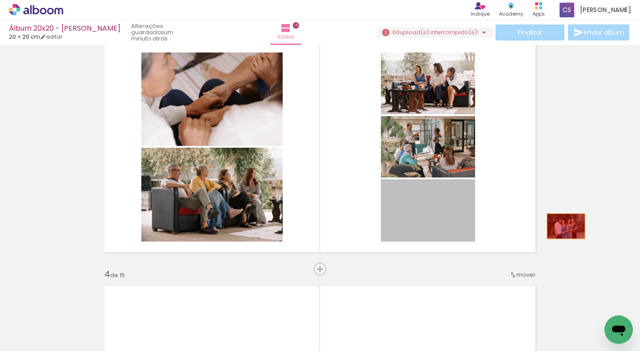
drag, startPoint x: 435, startPoint y: 231, endPoint x: 563, endPoint y: 226, distance: 128.1
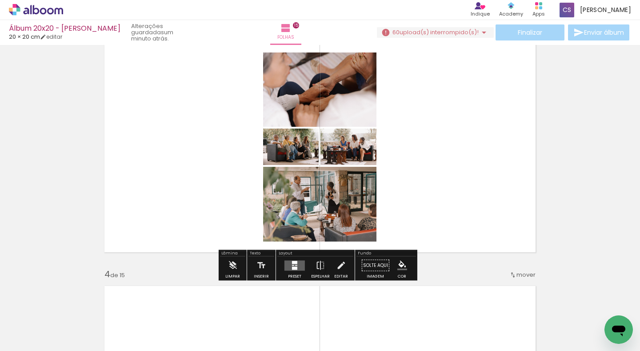
scroll to position [0, 2400]
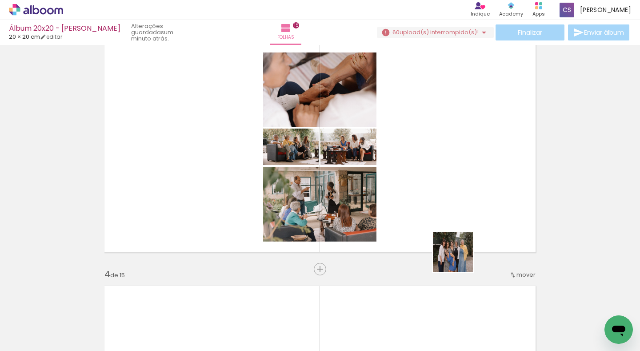
drag, startPoint x: 439, startPoint y: 330, endPoint x: 473, endPoint y: 215, distance: 120.2
click at [473, 215] on quentale-workspace at bounding box center [320, 175] width 640 height 351
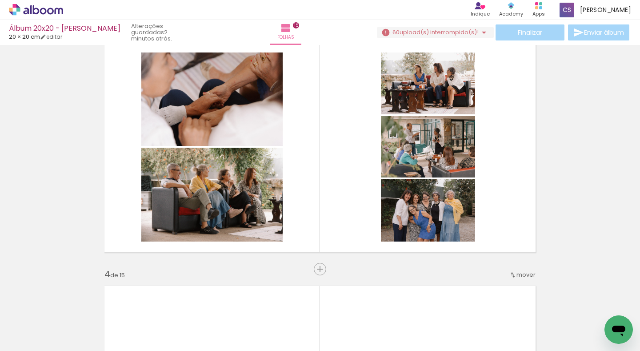
scroll to position [0, 3111]
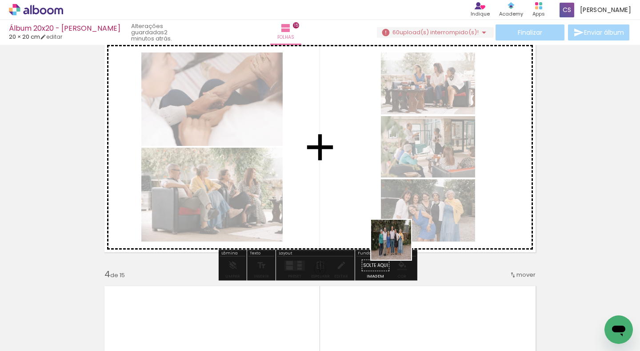
drag, startPoint x: 366, startPoint y: 328, endPoint x: 406, endPoint y: 240, distance: 96.3
click at [404, 226] on quentale-workspace at bounding box center [320, 175] width 640 height 351
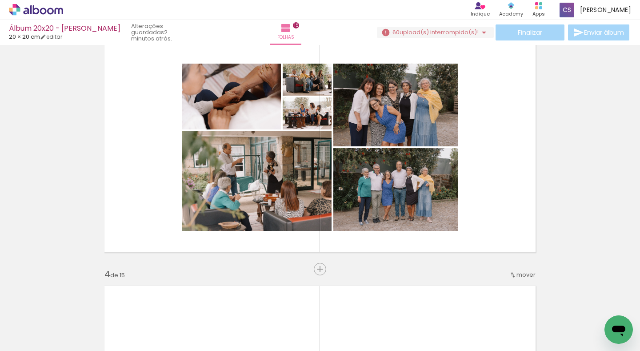
scroll to position [0, 4133]
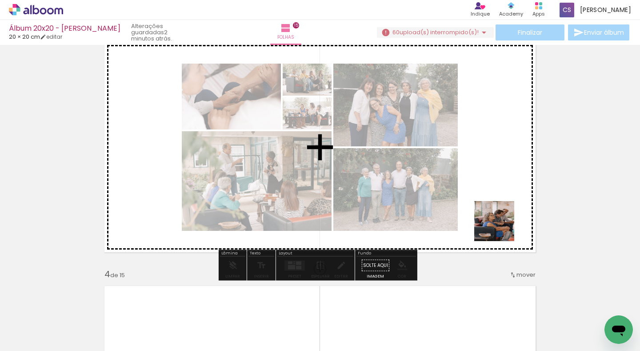
drag, startPoint x: 486, startPoint y: 324, endPoint x: 502, endPoint y: 202, distance: 122.8
click at [502, 202] on quentale-workspace at bounding box center [320, 175] width 640 height 351
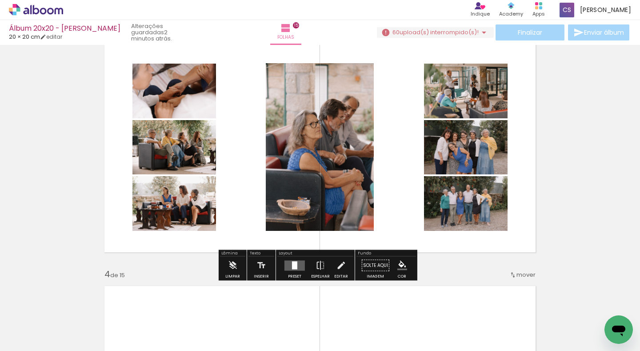
click at [290, 276] on div "Preset" at bounding box center [294, 276] width 13 height 4
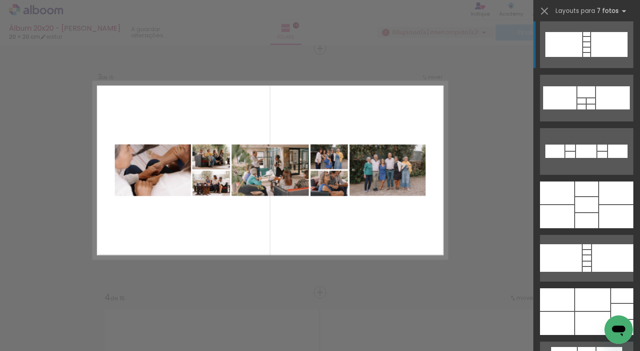
scroll to position [3422, 0]
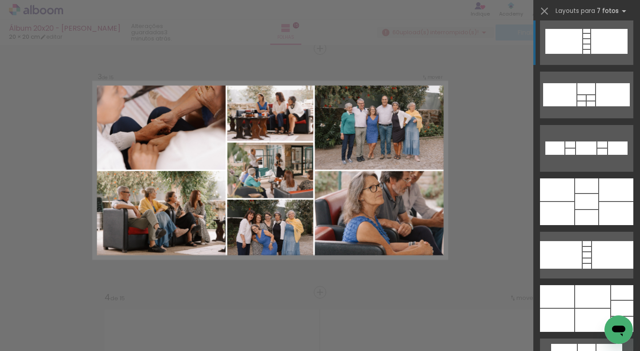
click at [590, 198] on div at bounding box center [586, 201] width 23 height 15
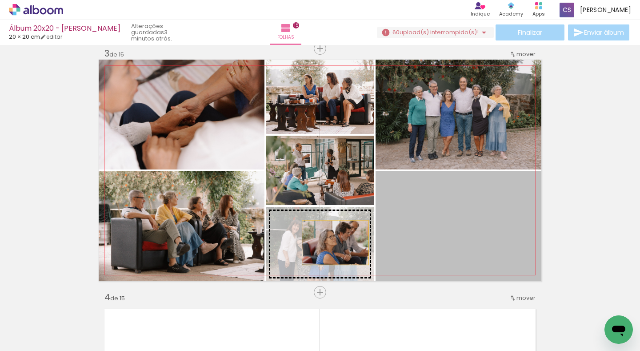
drag, startPoint x: 468, startPoint y: 216, endPoint x: 329, endPoint y: 243, distance: 140.9
click at [0, 0] on slot at bounding box center [0, 0] width 0 height 0
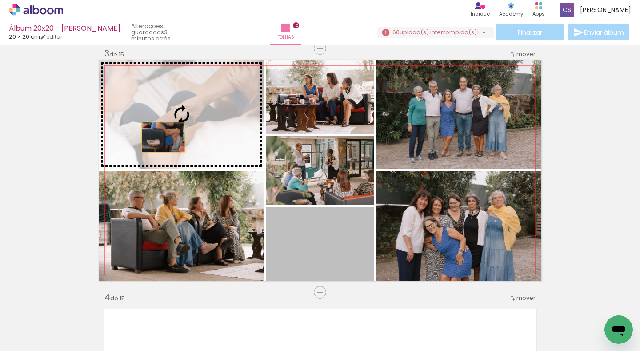
drag, startPoint x: 306, startPoint y: 253, endPoint x: 160, endPoint y: 136, distance: 186.9
click at [0, 0] on slot at bounding box center [0, 0] width 0 height 0
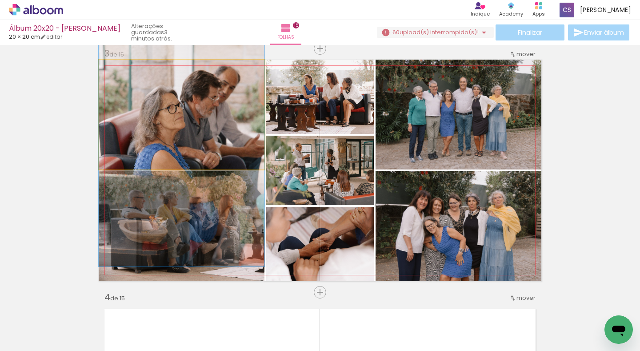
drag, startPoint x: 207, startPoint y: 130, endPoint x: 206, endPoint y: 158, distance: 27.6
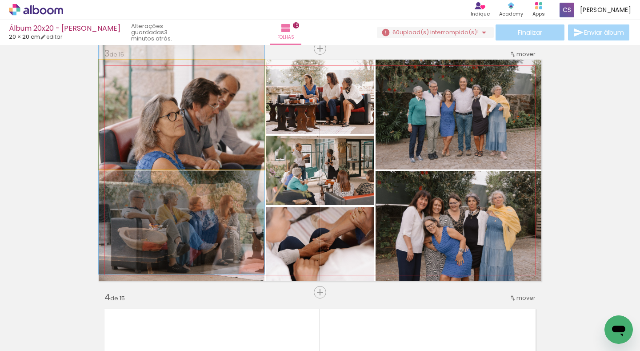
drag, startPoint x: 179, startPoint y: 130, endPoint x: 180, endPoint y: 138, distance: 8.1
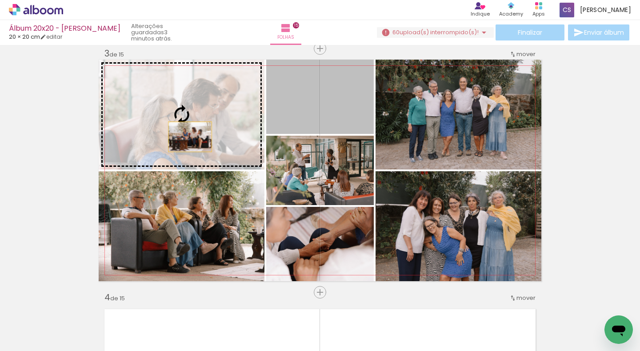
drag, startPoint x: 312, startPoint y: 113, endPoint x: 187, endPoint y: 136, distance: 127.0
click at [0, 0] on slot at bounding box center [0, 0] width 0 height 0
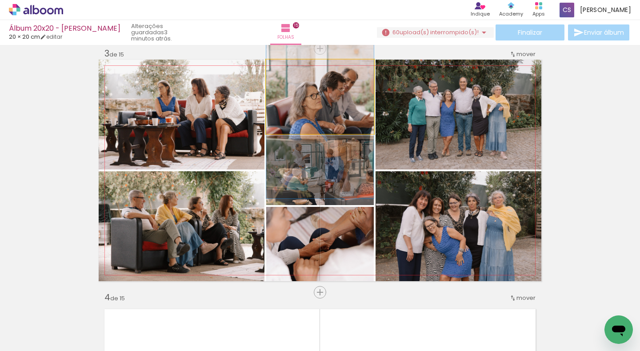
drag, startPoint x: 314, startPoint y: 108, endPoint x: 314, endPoint y: 129, distance: 20.9
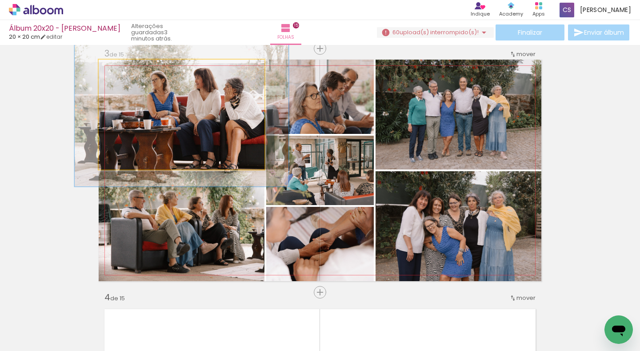
drag, startPoint x: 120, startPoint y: 72, endPoint x: 129, endPoint y: 71, distance: 8.9
click at [129, 71] on div at bounding box center [128, 69] width 14 height 14
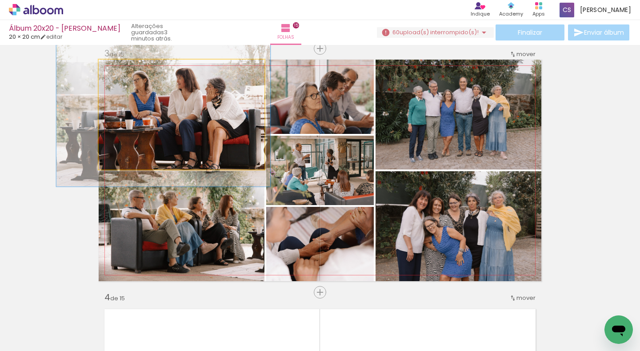
drag, startPoint x: 205, startPoint y: 104, endPoint x: 187, endPoint y: 104, distance: 18.2
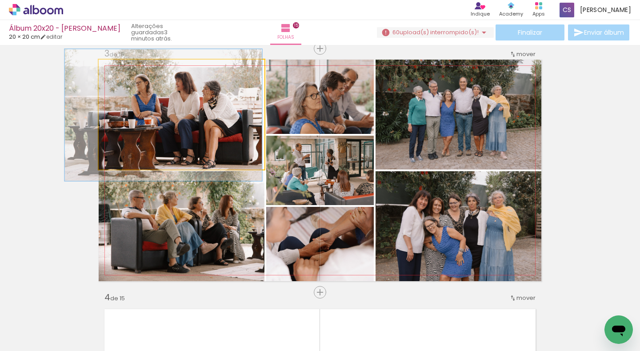
type paper-slider "119"
click at [122, 68] on div at bounding box center [126, 69] width 8 height 8
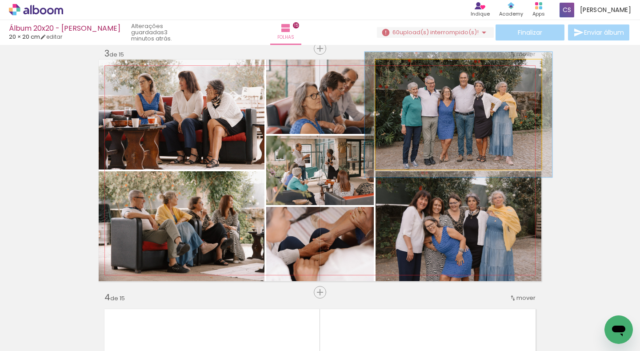
click at [396, 67] on div at bounding box center [400, 69] width 8 height 8
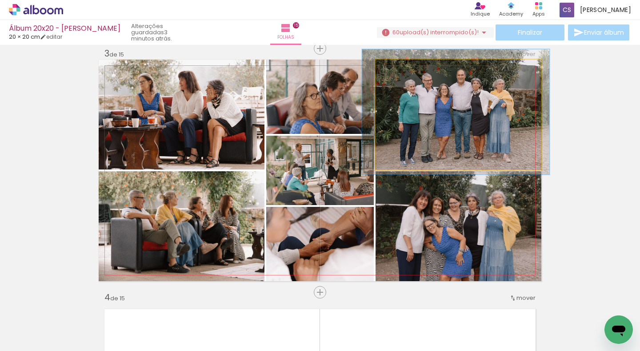
drag, startPoint x: 458, startPoint y: 144, endPoint x: 458, endPoint y: 137, distance: 6.2
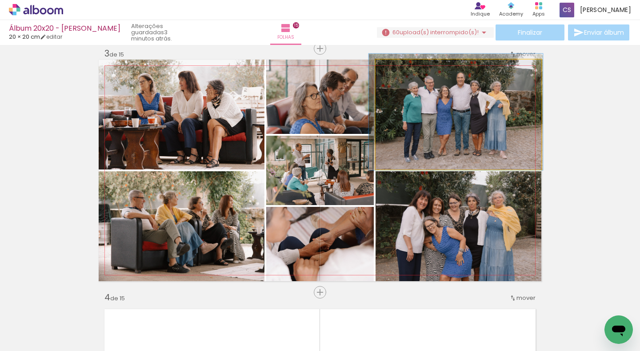
type paper-slider "105"
click at [396, 70] on div at bounding box center [398, 69] width 8 height 8
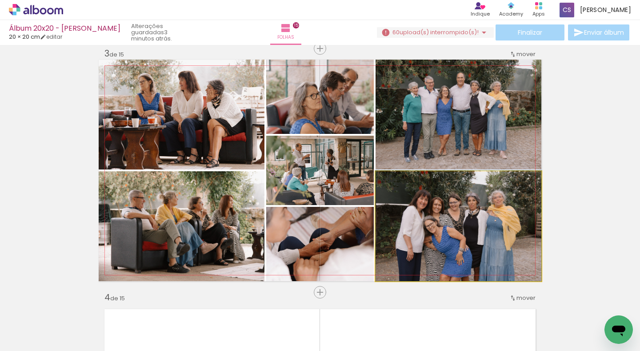
drag, startPoint x: 456, startPoint y: 238, endPoint x: 456, endPoint y: 221, distance: 16.5
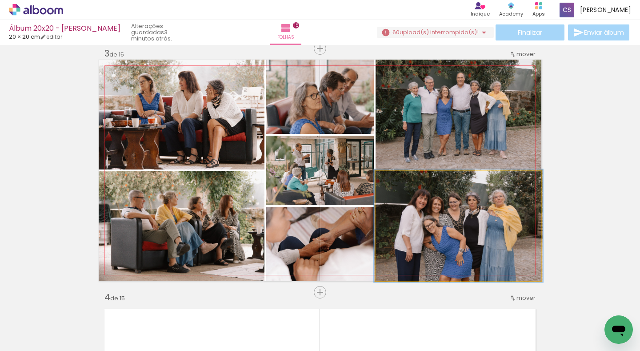
drag, startPoint x: 401, startPoint y: 180, endPoint x: 396, endPoint y: 180, distance: 4.9
type paper-slider "102"
click at [396, 180] on div at bounding box center [413, 180] width 35 height 14
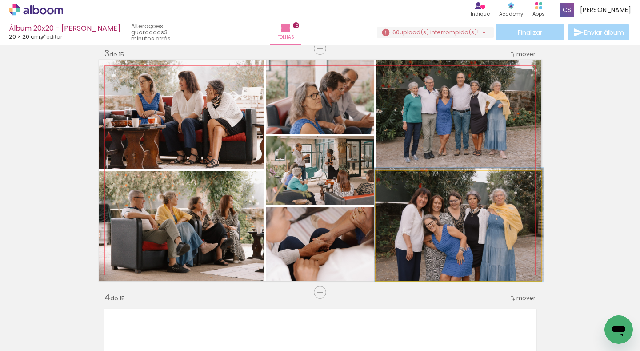
drag, startPoint x: 420, startPoint y: 235, endPoint x: 420, endPoint y: 221, distance: 13.8
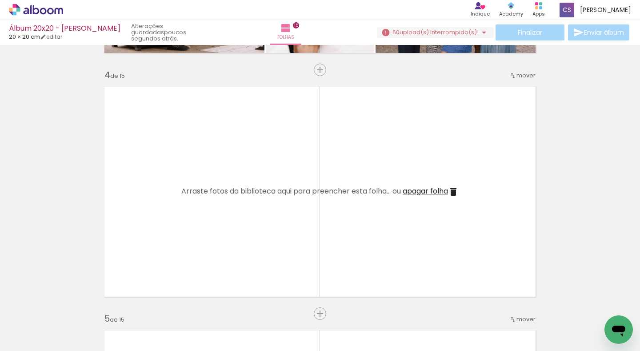
scroll to position [0, 4311]
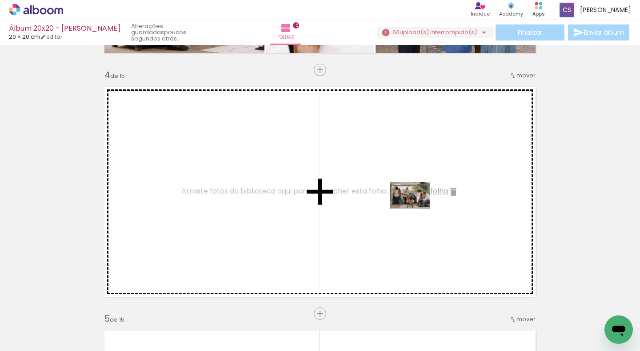
drag, startPoint x: 409, startPoint y: 328, endPoint x: 416, endPoint y: 208, distance: 120.2
click at [416, 208] on quentale-workspace at bounding box center [320, 175] width 640 height 351
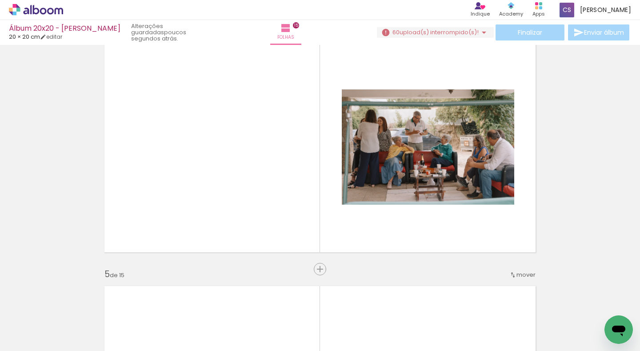
scroll to position [0, 4622]
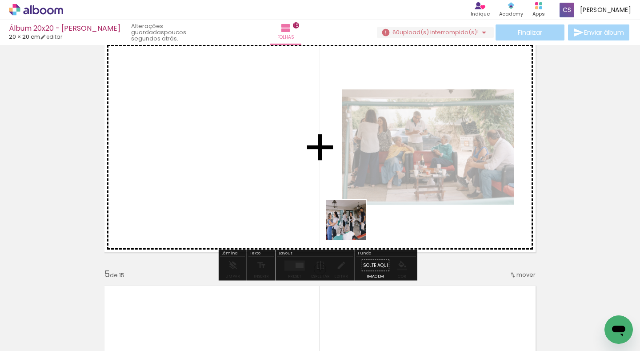
drag, startPoint x: 457, startPoint y: 328, endPoint x: 337, endPoint y: 216, distance: 164.5
click at [338, 211] on quentale-workspace at bounding box center [320, 175] width 640 height 351
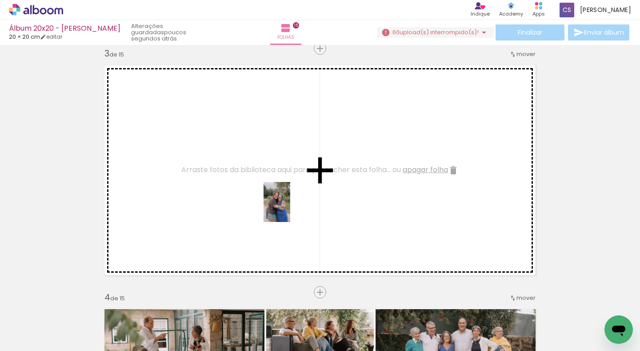
drag, startPoint x: 283, startPoint y: 262, endPoint x: 290, endPoint y: 206, distance: 56.0
click at [290, 206] on quentale-workspace at bounding box center [320, 175] width 640 height 351
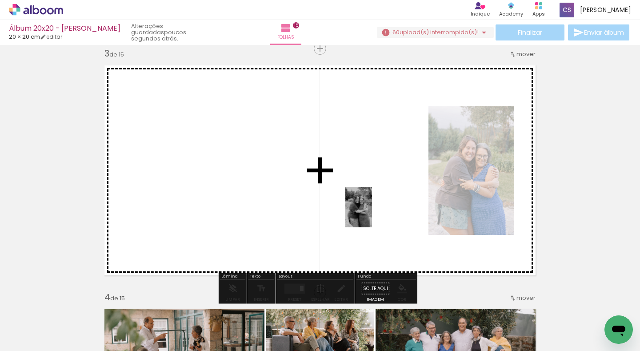
drag, startPoint x: 330, startPoint y: 324, endPoint x: 382, endPoint y: 190, distance: 143.7
click at [382, 190] on quentale-workspace at bounding box center [320, 175] width 640 height 351
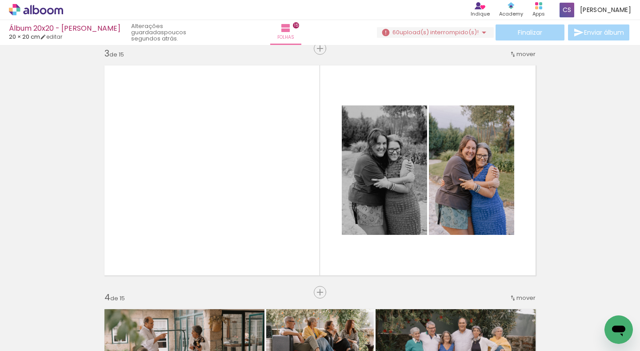
scroll to position [0, 6888]
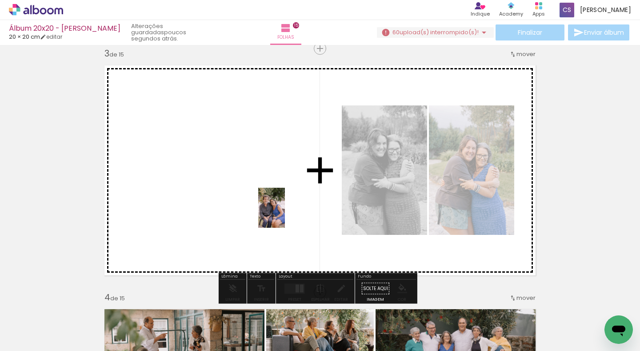
drag, startPoint x: 377, startPoint y: 330, endPoint x: 267, endPoint y: 205, distance: 166.6
click at [267, 205] on quentale-workspace at bounding box center [320, 175] width 640 height 351
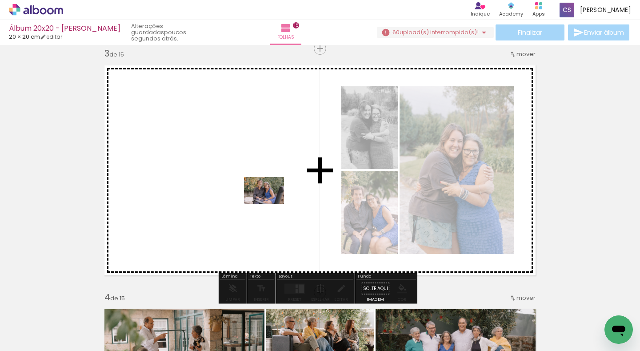
drag, startPoint x: 421, startPoint y: 329, endPoint x: 267, endPoint y: 198, distance: 202.1
click at [267, 198] on quentale-workspace at bounding box center [320, 175] width 640 height 351
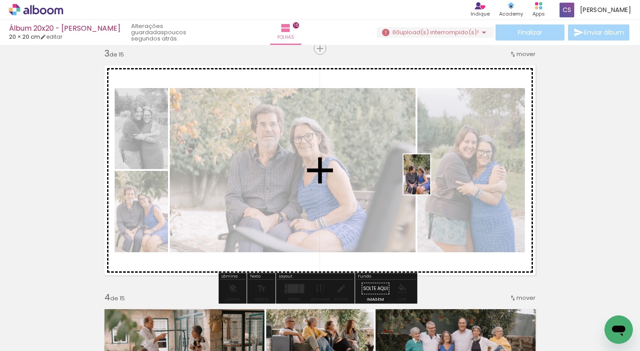
drag, startPoint x: 318, startPoint y: 329, endPoint x: 430, endPoint y: 181, distance: 186.2
click at [430, 181] on quentale-workspace at bounding box center [320, 175] width 640 height 351
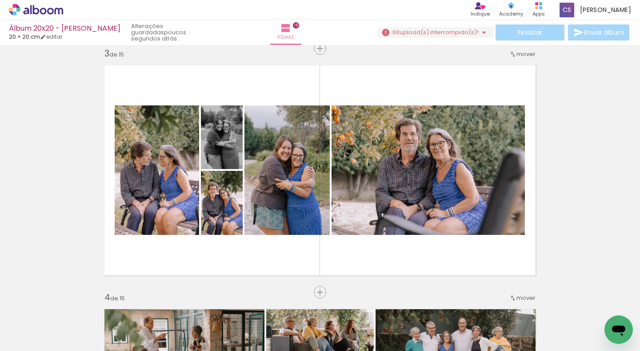
scroll to position [0, 7244]
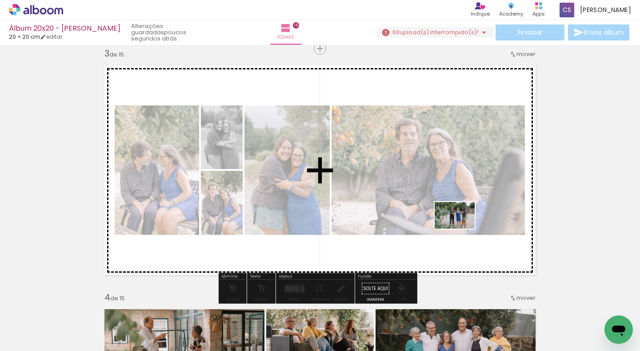
drag, startPoint x: 500, startPoint y: 325, endPoint x: 461, endPoint y: 228, distance: 104.9
click at [461, 228] on quentale-workspace at bounding box center [320, 175] width 640 height 351
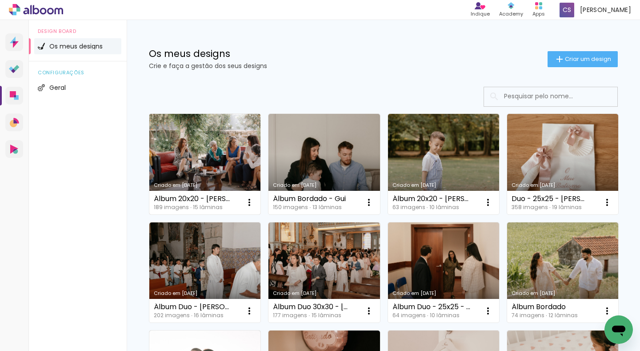
click at [200, 153] on link "Criado em [DATE]" at bounding box center [204, 164] width 111 height 100
click at [202, 148] on link "Criado em [DATE]" at bounding box center [204, 164] width 111 height 100
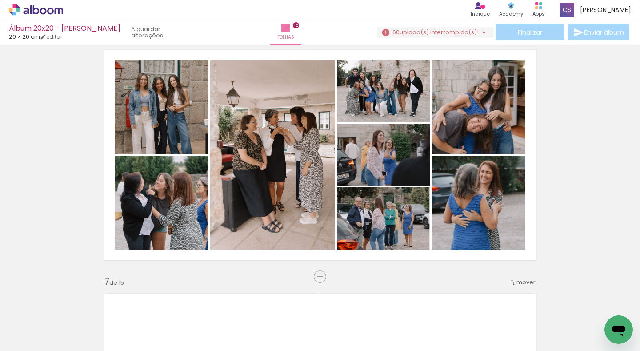
scroll to position [0, 8666]
